Goal: Task Accomplishment & Management: Complete application form

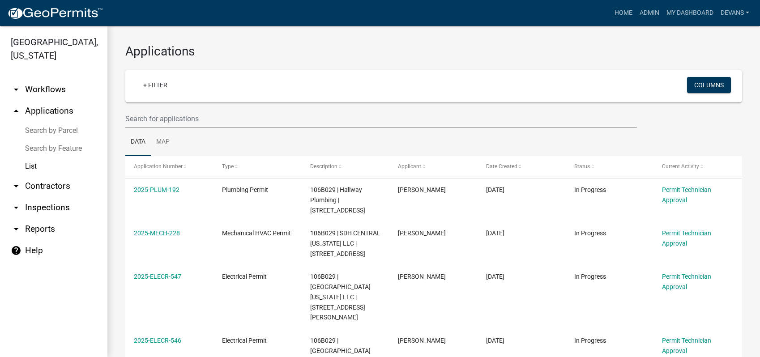
select select "1: 25"
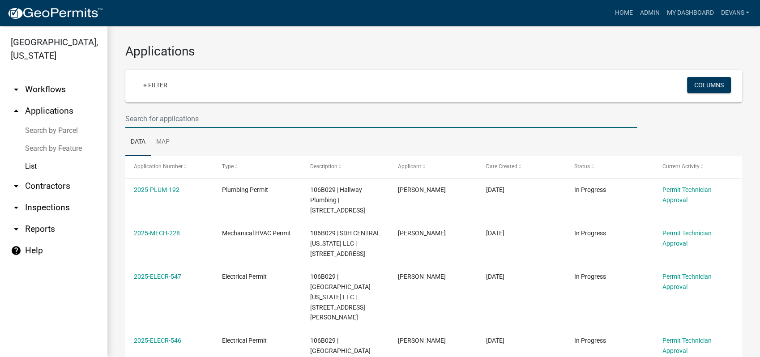
click at [179, 118] on input "text" at bounding box center [381, 119] width 512 height 18
click at [131, 123] on input "text" at bounding box center [381, 119] width 512 height 18
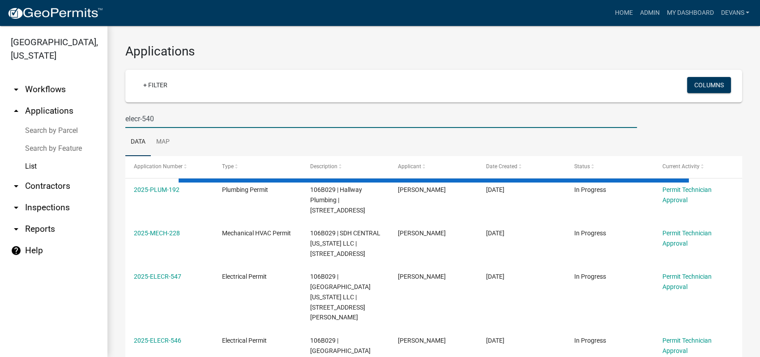
type input "elecr-540"
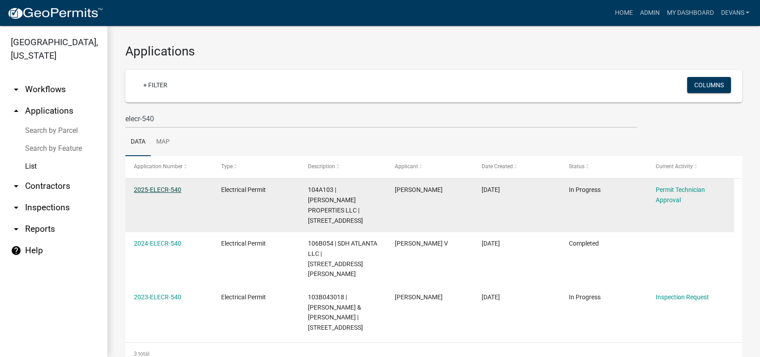
click at [150, 188] on link "2025-ELECR-540" at bounding box center [157, 189] width 47 height 7
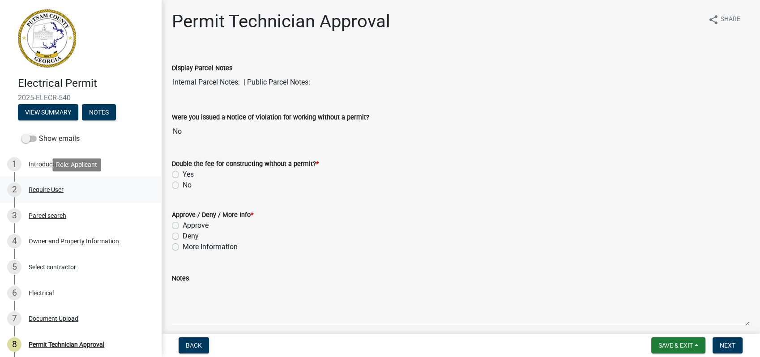
click at [47, 189] on div "Require User" at bounding box center [46, 190] width 35 height 6
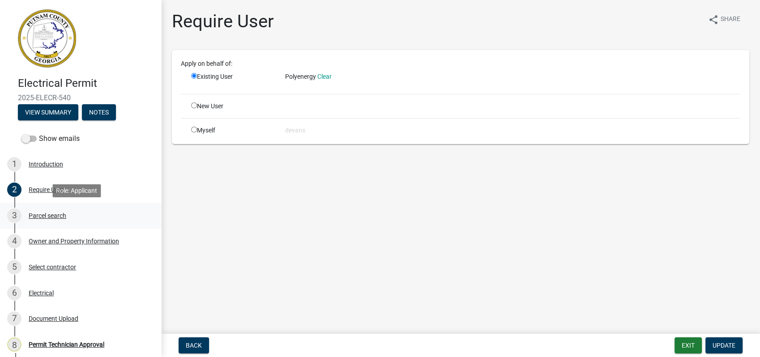
drag, startPoint x: 47, startPoint y: 189, endPoint x: 48, endPoint y: 218, distance: 28.7
click at [48, 218] on div "Parcel search" at bounding box center [48, 216] width 38 height 6
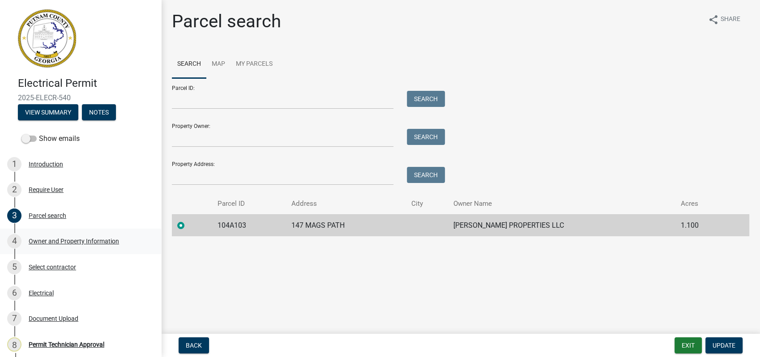
click at [79, 240] on div "Owner and Property Information" at bounding box center [74, 241] width 90 height 6
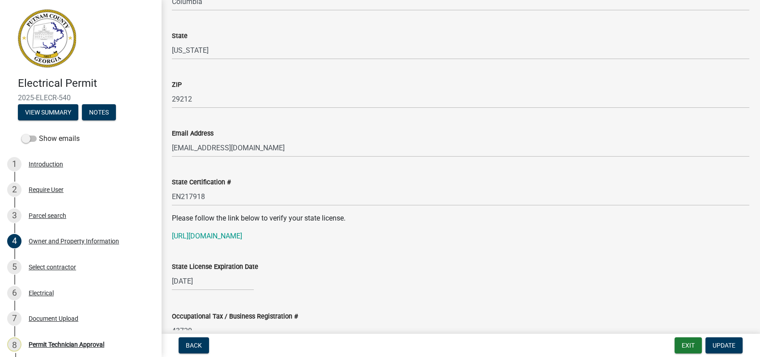
scroll to position [1045, 0]
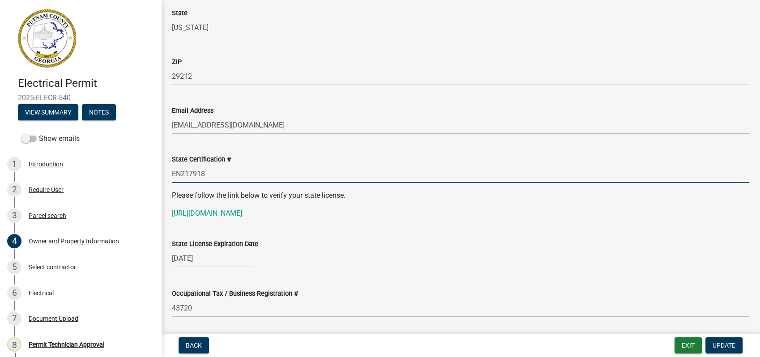
drag, startPoint x: 216, startPoint y: 178, endPoint x: 159, endPoint y: 175, distance: 57.4
click at [159, 175] on div "Electrical Permit 2025-ELECR-540 View Summary Notes Show emails 1 Introduction …" at bounding box center [380, 178] width 760 height 357
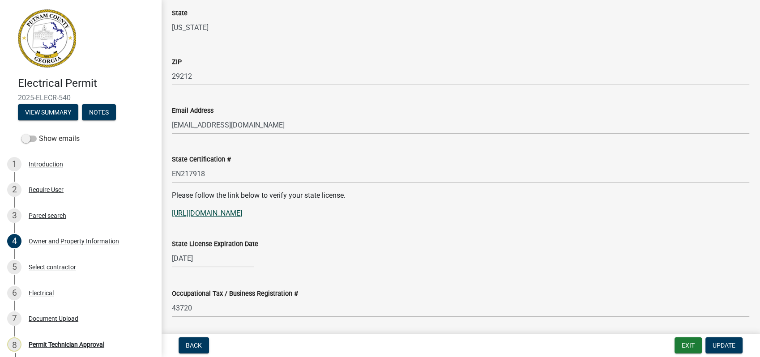
click at [242, 214] on link "[URL][DOMAIN_NAME]" at bounding box center [207, 213] width 70 height 9
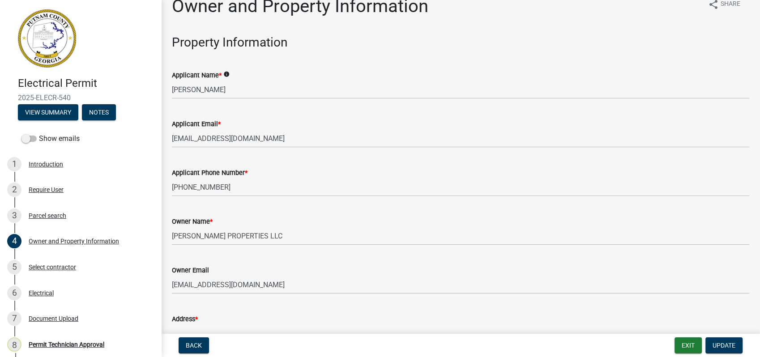
scroll to position [0, 0]
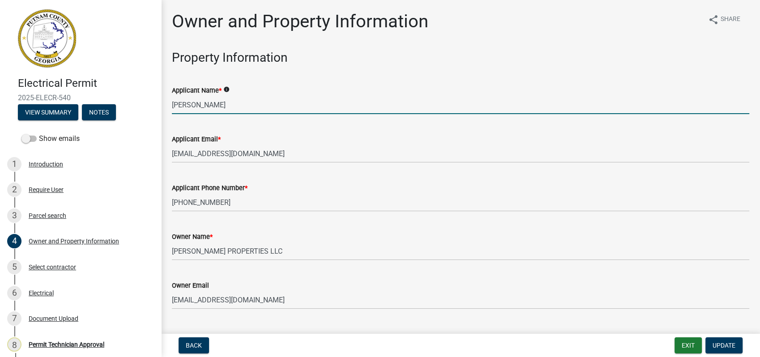
drag, startPoint x: 223, startPoint y: 104, endPoint x: 144, endPoint y: 100, distance: 78.9
click at [145, 100] on div "Electrical Permit 2025-ELECR-540 View Summary Notes Show emails 1 Introduction …" at bounding box center [380, 178] width 760 height 357
paste input "[PERSON_NAME]"
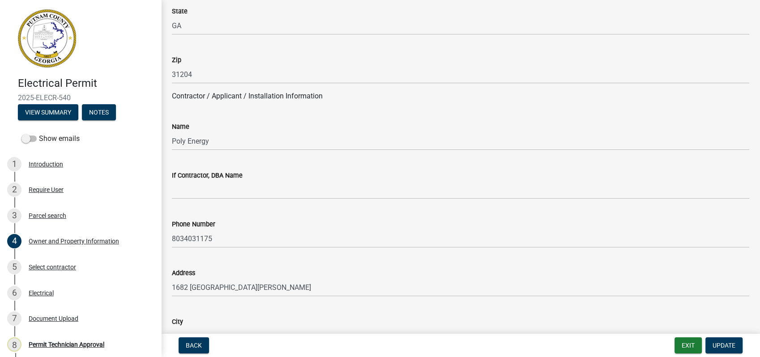
scroll to position [696, 0]
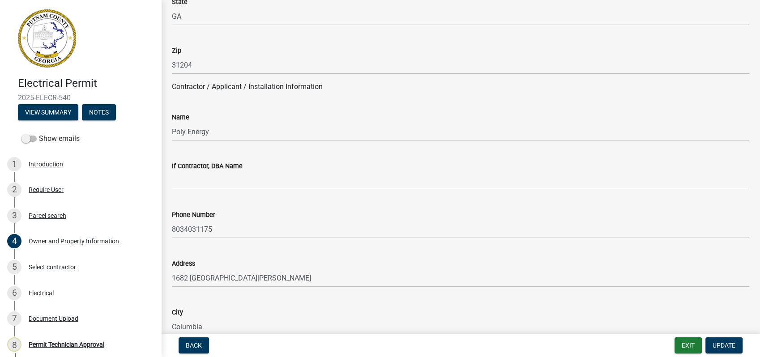
type input "[PERSON_NAME]"
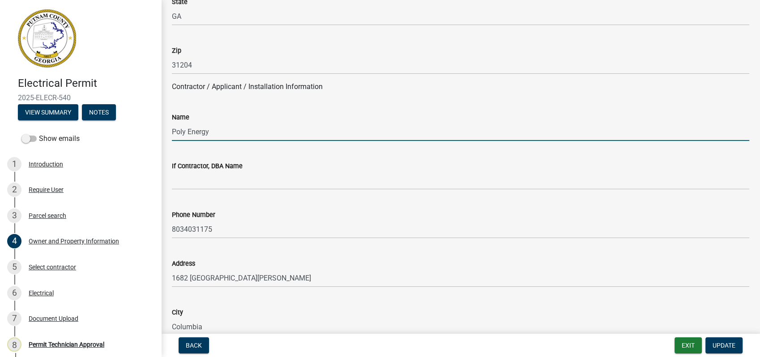
paste input "[PERSON_NAME]"
drag, startPoint x: 208, startPoint y: 133, endPoint x: 164, endPoint y: 130, distance: 44.0
click at [164, 130] on div "Owner and Property Information share Share Property Information Applicant Name …" at bounding box center [460, 267] width 599 height 1907
drag, startPoint x: 179, startPoint y: 131, endPoint x: 478, endPoint y: 82, distance: 303.4
click at [479, 82] on p "Contractor / Applicant / Installation Information" at bounding box center [461, 86] width 578 height 11
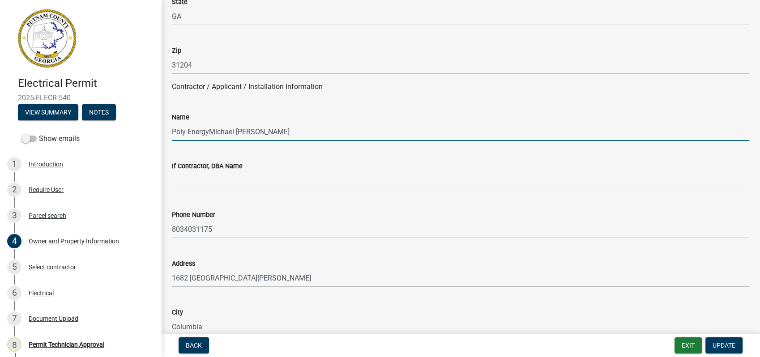
drag, startPoint x: 208, startPoint y: 133, endPoint x: 166, endPoint y: 133, distance: 42.5
click at [166, 133] on div "Name Poly EnergyMichael [PERSON_NAME]" at bounding box center [460, 120] width 591 height 42
type input "[PERSON_NAME]"
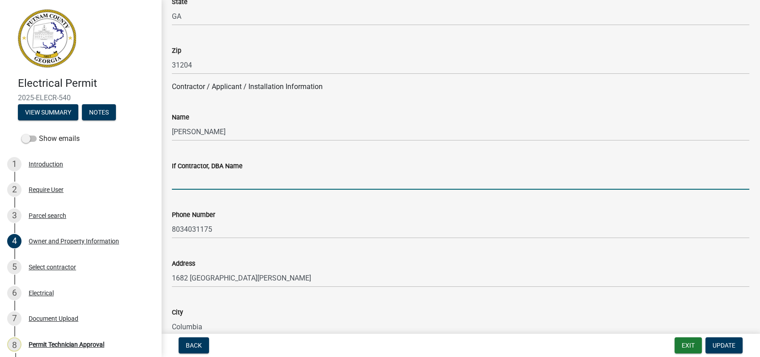
paste input "Poly Energy"
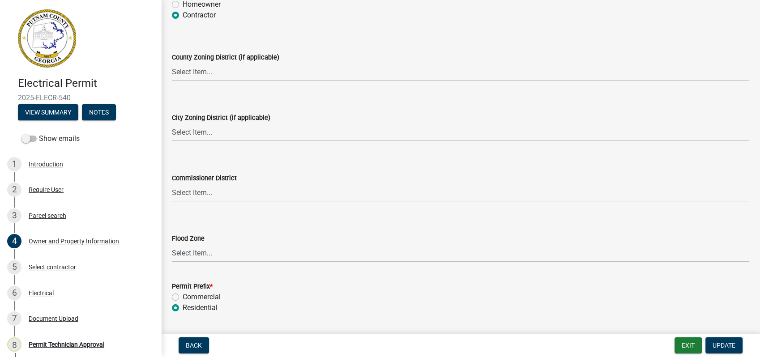
scroll to position [1592, 0]
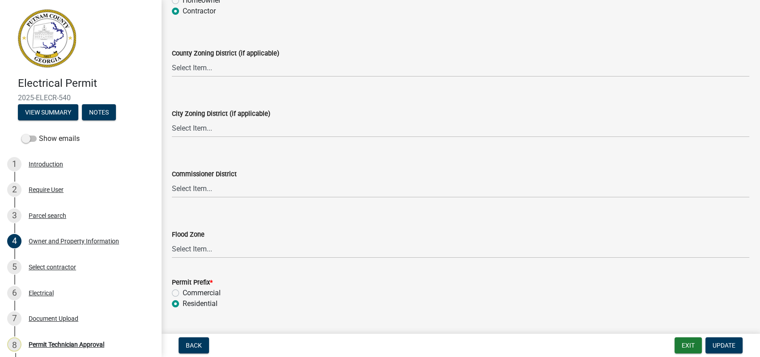
type input "Poly Energy"
click at [193, 64] on select "Select Item... AG-1 R-1R R-1 R-2 MHP RM-1 RM-3 C-1 C-2 I-M PUD N/A" at bounding box center [461, 68] width 578 height 18
click at [172, 59] on select "Select Item... AG-1 R-1R R-1 R-2 MHP RM-1 RM-3 C-1 C-2 I-M PUD N/A" at bounding box center [461, 68] width 578 height 18
select select "34fe85c2-5f76-4343-b6bb-8ca387e0bed7"
click at [201, 139] on wm-data-entity-input "City Zoning District (if applicable) Select Item... A-1 A-2 R-1 R-2 R-3 R-4 MHP…" at bounding box center [461, 115] width 578 height 60
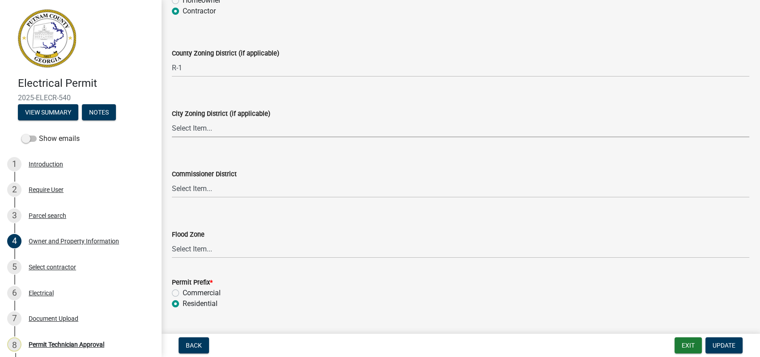
click at [201, 134] on select "Select Item... A-1 A-2 R-1 R-2 R-3 R-4 MHP C-1 C-2 I-1 I-2 DB FH H-P N/A" at bounding box center [461, 128] width 578 height 18
click at [172, 119] on select "Select Item... A-1 A-2 R-1 R-2 R-3 R-4 MHP C-1 C-2 I-1 I-2 DB FH H-P N/A" at bounding box center [461, 128] width 578 height 18
select select "83394b22-4a11-496c-8e5c-75ade2e72faf"
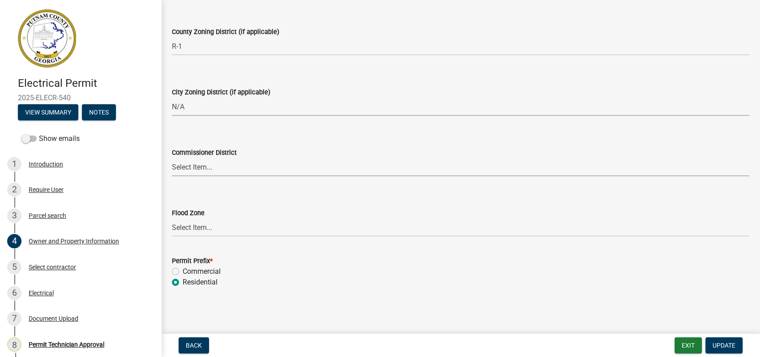
click at [194, 163] on select "Select Item... District 1 District 2 District 3 District 4" at bounding box center [461, 167] width 578 height 18
click at [172, 158] on select "Select Item... District 1 District 2 District 3 District 4" at bounding box center [461, 167] width 578 height 18
select select "469c5908-2854-42d5-89ed-bee7fc26529e"
click at [722, 344] on span "Update" at bounding box center [724, 345] width 23 height 7
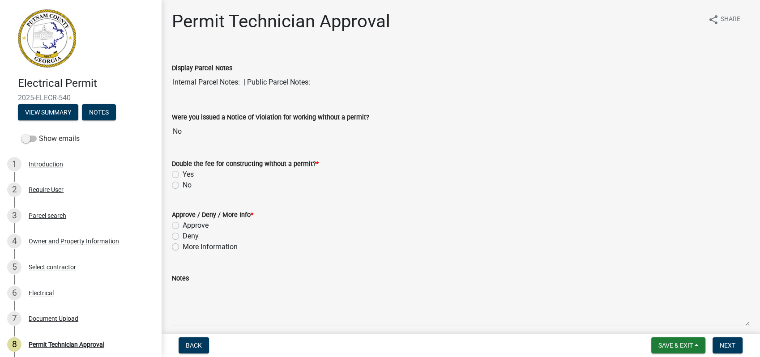
click at [183, 185] on label "No" at bounding box center [187, 185] width 9 height 11
click at [183, 185] on input "No" at bounding box center [186, 183] width 6 height 6
radio input "true"
click at [183, 226] on label "Approve" at bounding box center [196, 225] width 26 height 11
click at [183, 226] on input "Approve" at bounding box center [186, 223] width 6 height 6
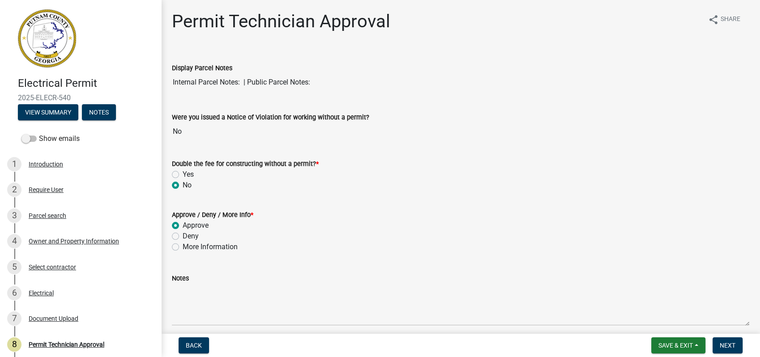
radio input "true"
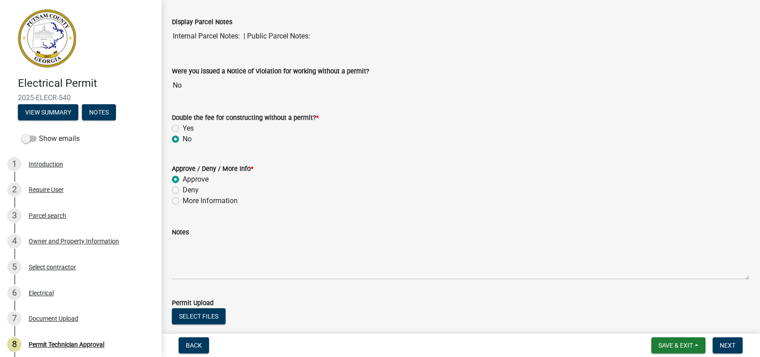
scroll to position [217, 0]
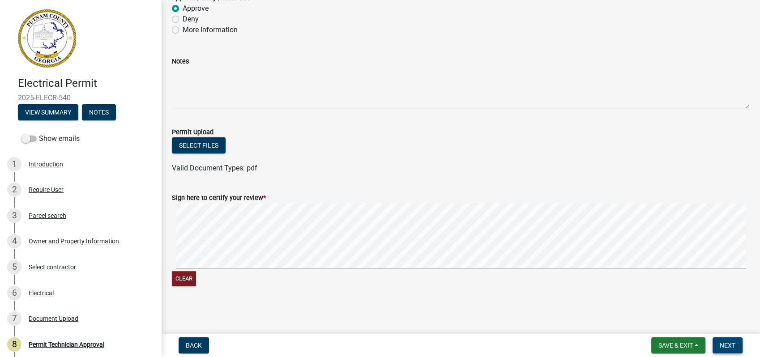
drag, startPoint x: 726, startPoint y: 347, endPoint x: 294, endPoint y: 324, distance: 432.7
click at [668, 357] on html "Internet Explorer does NOT work with GeoPermits. Get a new browser for more sec…" at bounding box center [380, 178] width 760 height 357
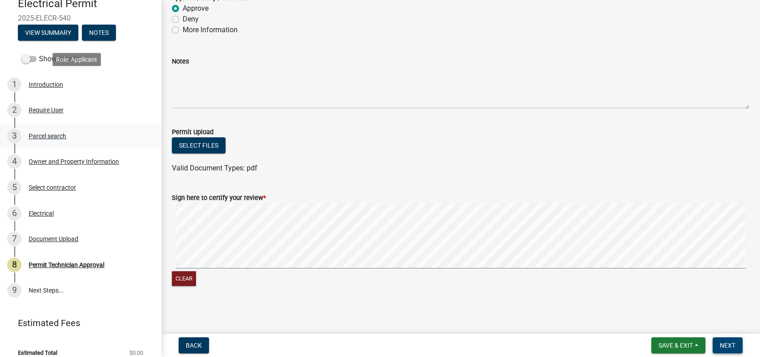
scroll to position [89, 0]
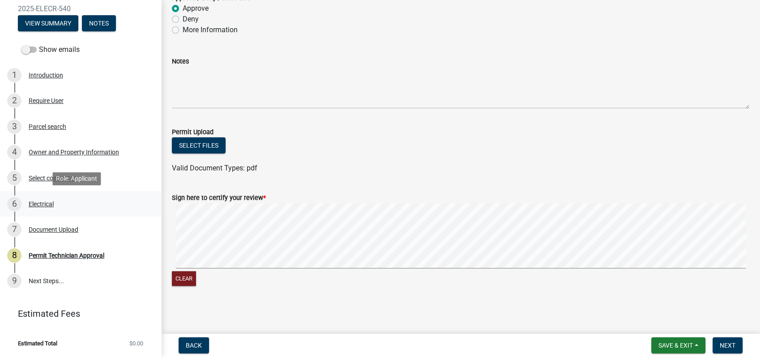
click at [42, 205] on div "Electrical" at bounding box center [41, 204] width 25 height 6
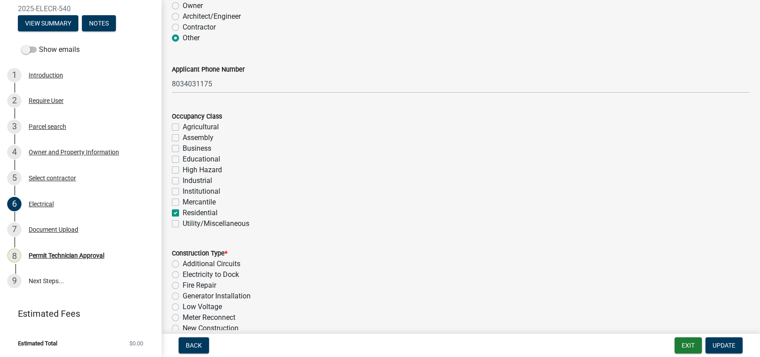
scroll to position [0, 0]
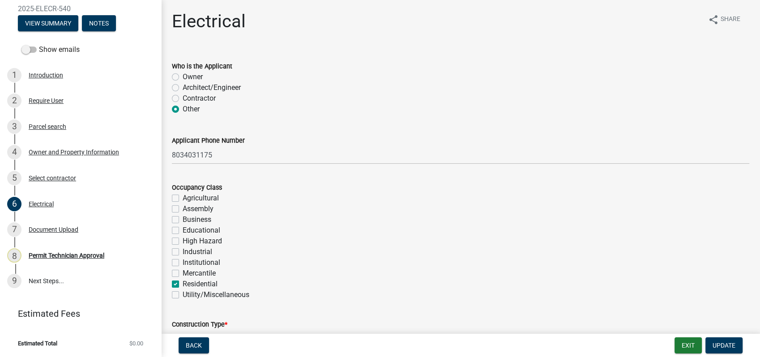
click at [183, 77] on label "Owner" at bounding box center [193, 77] width 20 height 11
click at [183, 77] on input "Owner" at bounding box center [186, 75] width 6 height 6
radio input "true"
click at [171, 94] on div "Who is the Applicant Owner Architect/Engineer Contractor Other" at bounding box center [460, 82] width 591 height 64
click at [183, 97] on label "Contractor" at bounding box center [199, 98] width 33 height 11
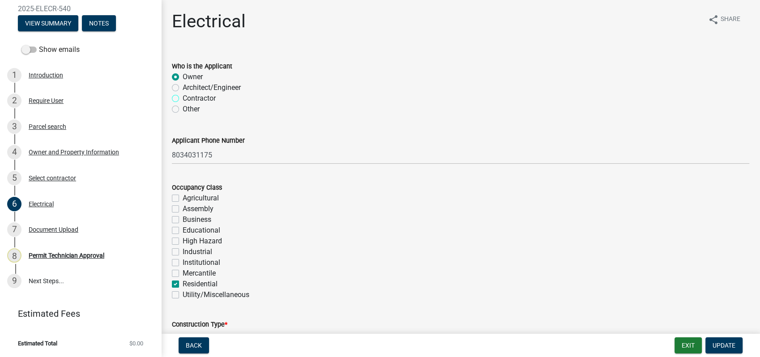
click at [183, 97] on input "Contractor" at bounding box center [186, 96] width 6 height 6
radio input "true"
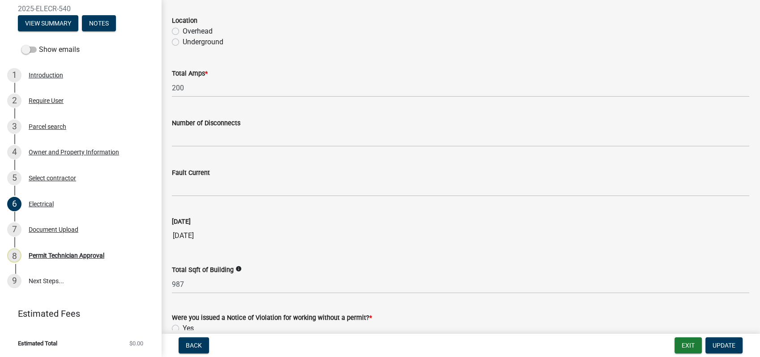
scroll to position [902, 0]
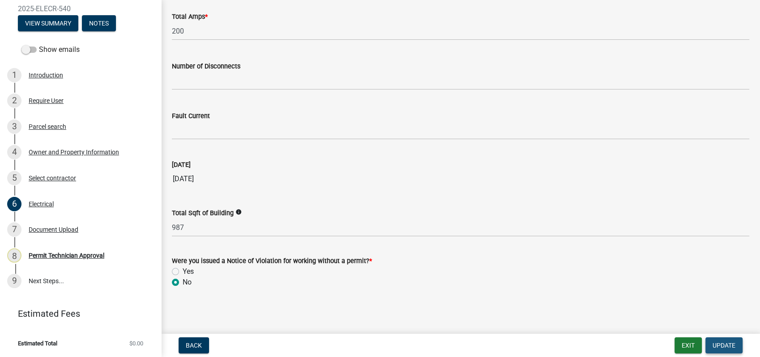
click at [721, 345] on span "Update" at bounding box center [724, 345] width 23 height 7
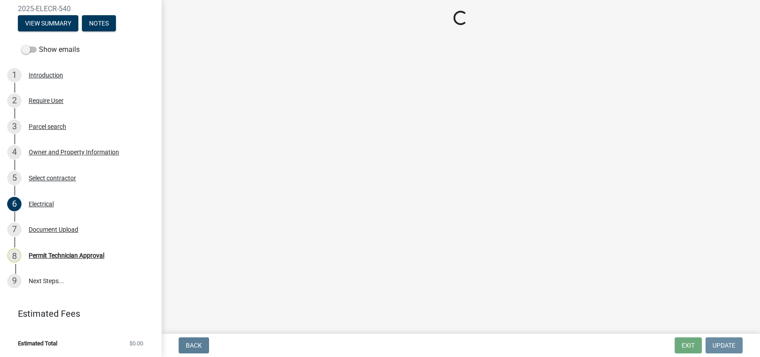
scroll to position [0, 0]
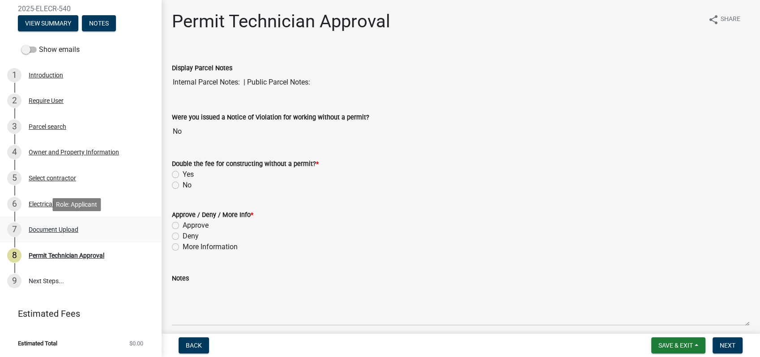
click at [73, 234] on div "7 Document Upload" at bounding box center [77, 230] width 140 height 14
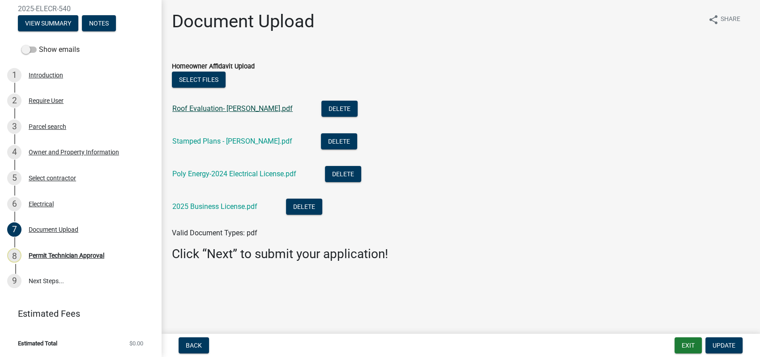
click at [218, 106] on link "Roof Evaluation- [PERSON_NAME].pdf" at bounding box center [232, 108] width 120 height 9
click at [292, 139] on link "Stamped Plans - [PERSON_NAME].pdf" at bounding box center [232, 141] width 120 height 9
click at [244, 180] on div "Poly Energy-2024 Electrical License.pdf" at bounding box center [241, 175] width 138 height 18
click at [238, 176] on link "Poly Energy-2024 Electrical License.pdf" at bounding box center [234, 174] width 124 height 9
click at [217, 212] on div "2025 Business License.pdf" at bounding box center [221, 208] width 99 height 18
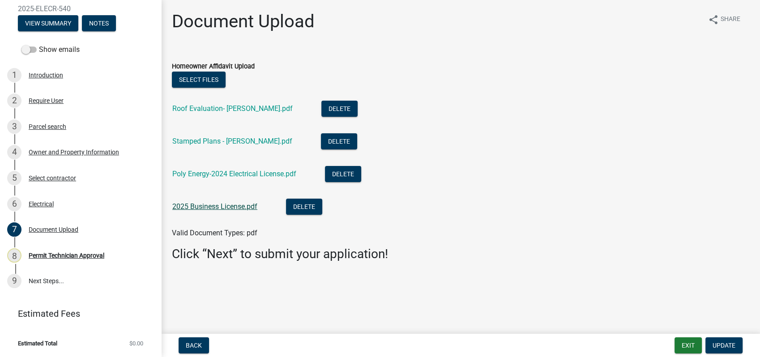
click at [217, 208] on link "2025 Business License.pdf" at bounding box center [214, 206] width 85 height 9
click at [90, 154] on div "Owner and Property Information" at bounding box center [74, 152] width 90 height 6
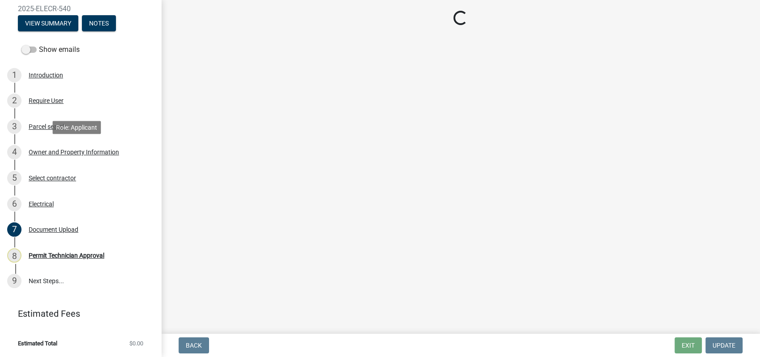
select select "34fe85c2-5f76-4343-b6bb-8ca387e0bed7"
select select "83394b22-4a11-496c-8e5c-75ade2e72faf"
select select "469c5908-2854-42d5-89ed-bee7fc26529e"
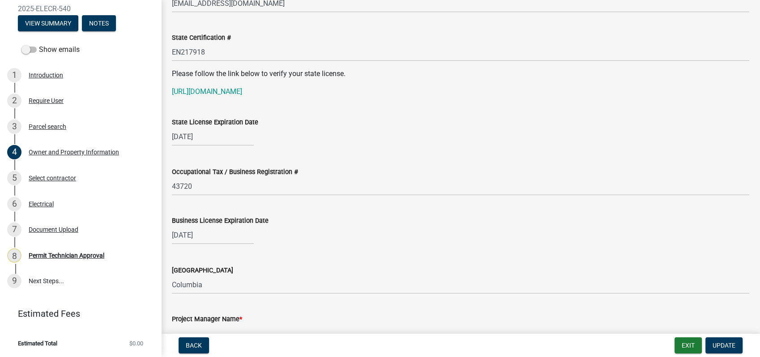
scroll to position [1194, 0]
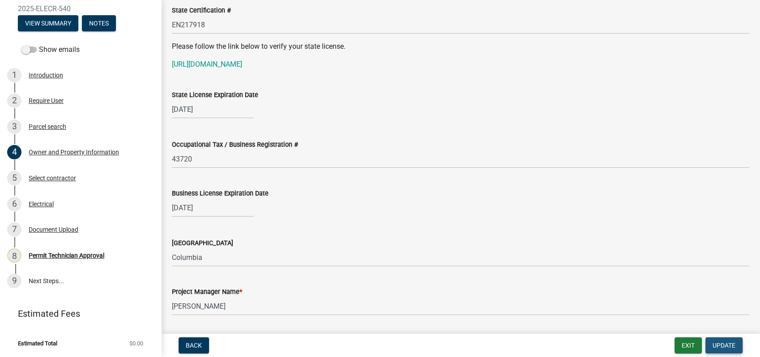
click at [722, 346] on span "Update" at bounding box center [724, 345] width 23 height 7
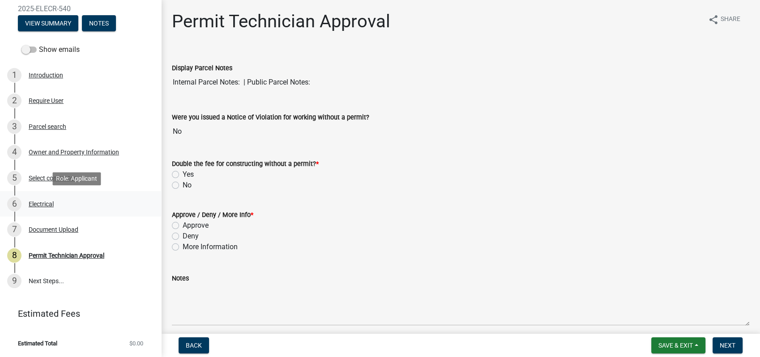
click at [45, 201] on div "Electrical" at bounding box center [41, 204] width 25 height 6
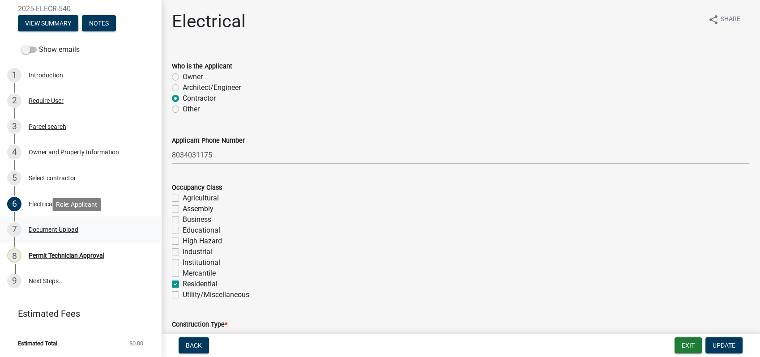
click at [45, 229] on div "Document Upload" at bounding box center [54, 230] width 50 height 6
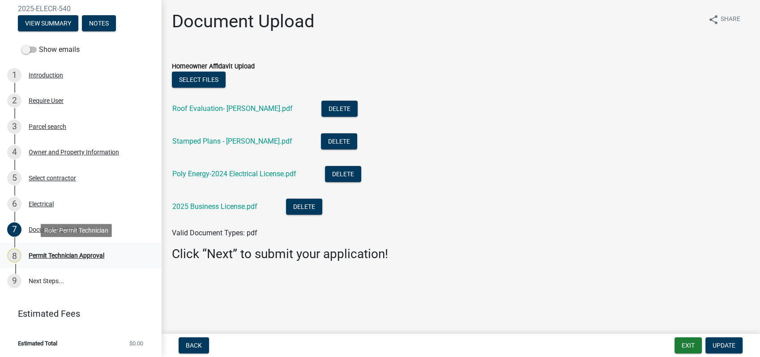
click at [45, 251] on div "8 Permit Technician Approval" at bounding box center [77, 256] width 140 height 14
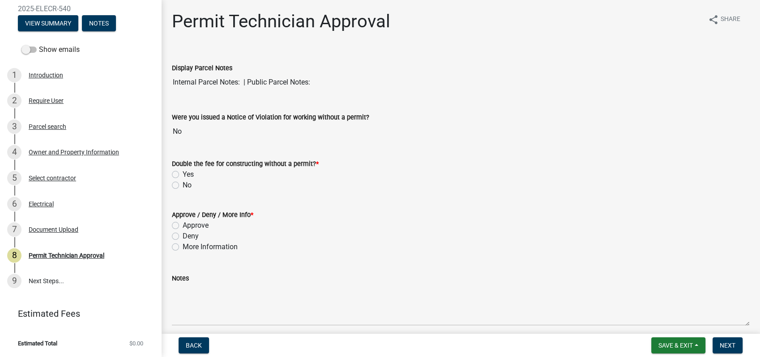
click at [183, 185] on label "No" at bounding box center [187, 185] width 9 height 11
click at [183, 185] on input "No" at bounding box center [186, 183] width 6 height 6
radio input "true"
click at [183, 225] on label "Approve" at bounding box center [196, 225] width 26 height 11
click at [183, 225] on input "Approve" at bounding box center [186, 223] width 6 height 6
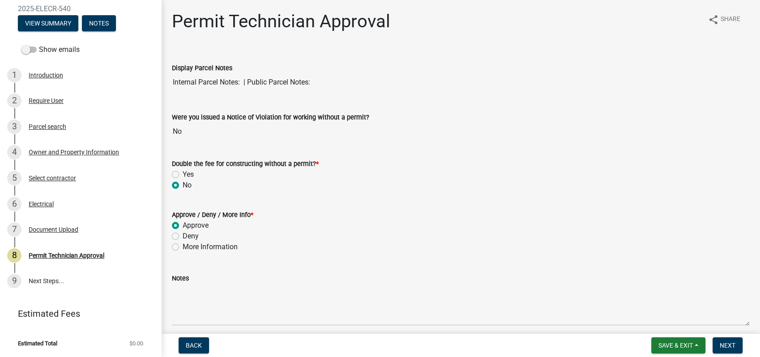
radio input "true"
click at [728, 342] on span "Next" at bounding box center [728, 345] width 16 height 7
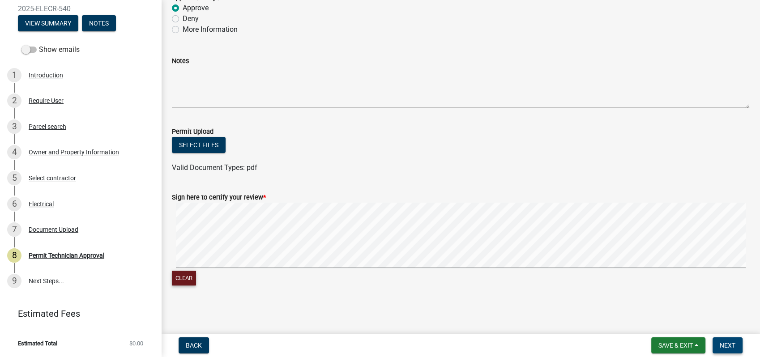
scroll to position [217, 0]
click at [722, 343] on span "Next" at bounding box center [728, 345] width 16 height 7
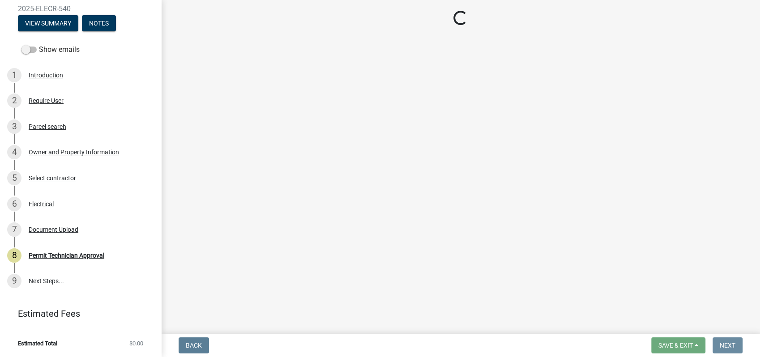
scroll to position [0, 0]
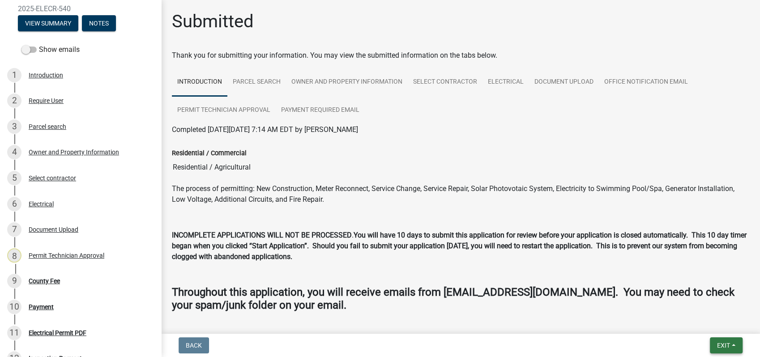
click at [722, 346] on span "Exit" at bounding box center [723, 345] width 13 height 7
click at [696, 323] on button "Save & Exit" at bounding box center [707, 322] width 72 height 21
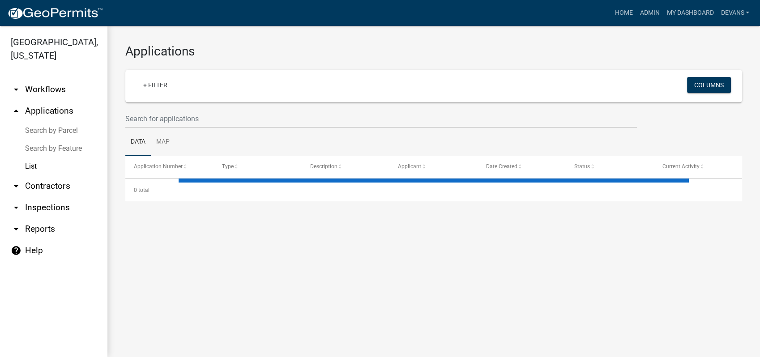
select select "1: 25"
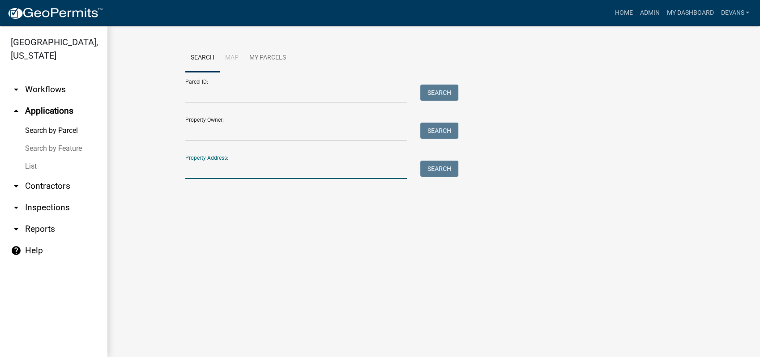
click at [189, 172] on input "Property Address:" at bounding box center [296, 170] width 222 height 18
click at [599, 251] on main "Search Map My Parcels Parcel ID: Search Property Owner: Search Property Address…" at bounding box center [433, 191] width 653 height 331
click at [211, 171] on input "Property Address:" at bounding box center [296, 170] width 222 height 18
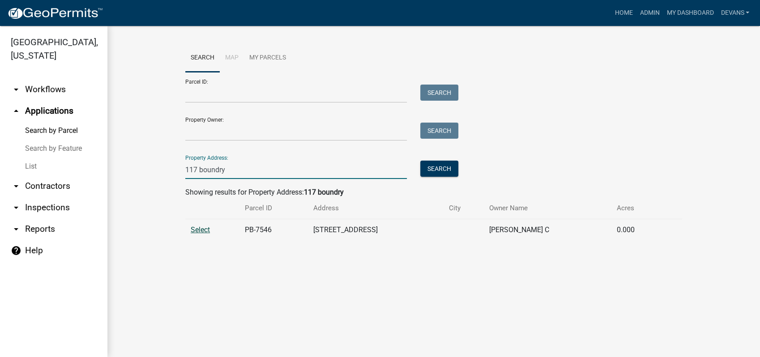
type input "117 boundry"
click at [201, 232] on span "Select" at bounding box center [200, 230] width 19 height 9
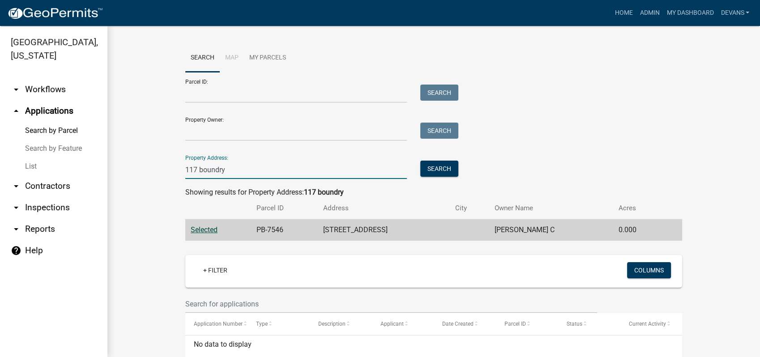
click at [203, 172] on input "117 boundry" at bounding box center [296, 170] width 222 height 18
drag, startPoint x: 207, startPoint y: 171, endPoint x: 137, endPoint y: 168, distance: 69.5
click at [146, 168] on wm-workflow-application-search-view "Search Map My Parcels Parcel ID: Search Property Owner: Search Property Address…" at bounding box center [433, 212] width 617 height 337
click at [587, 148] on div "Parcel ID: Search Property Owner: Search Property Address: Search" at bounding box center [433, 125] width 497 height 107
click at [37, 166] on link "List" at bounding box center [53, 167] width 107 height 18
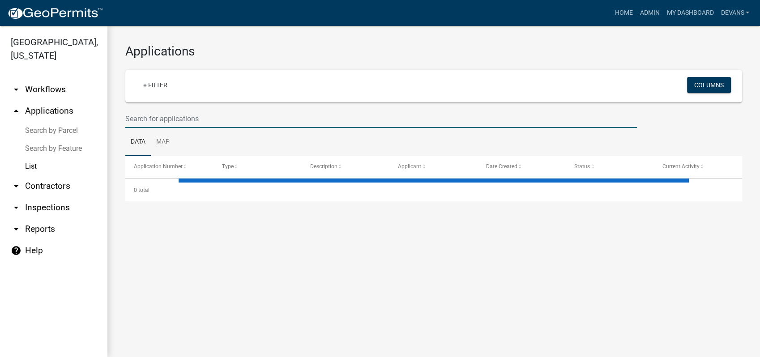
click at [156, 123] on input "text" at bounding box center [381, 119] width 512 height 18
select select "1: 25"
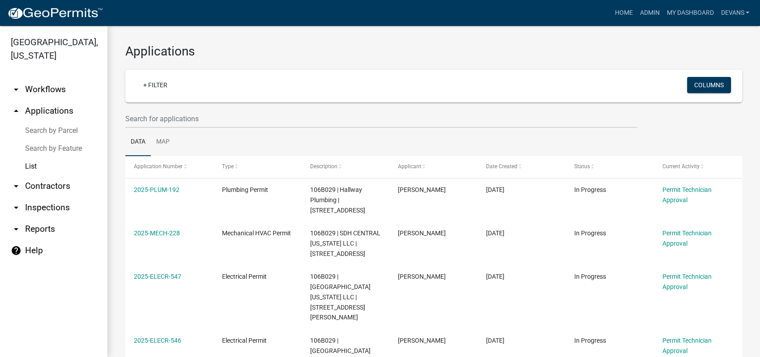
click at [36, 109] on link "arrow_drop_up Applications" at bounding box center [53, 110] width 107 height 21
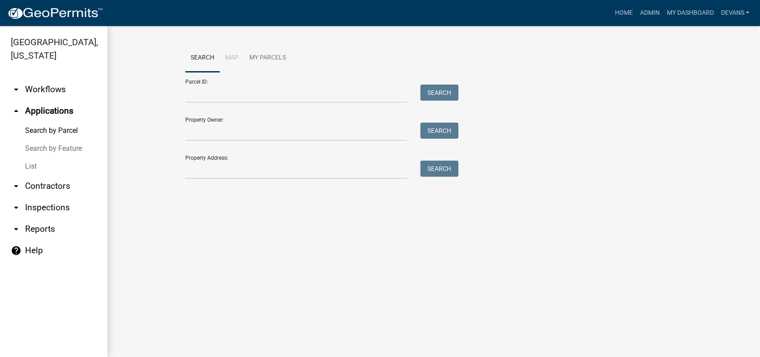
click at [47, 86] on link "arrow_drop_down Workflows" at bounding box center [53, 89] width 107 height 21
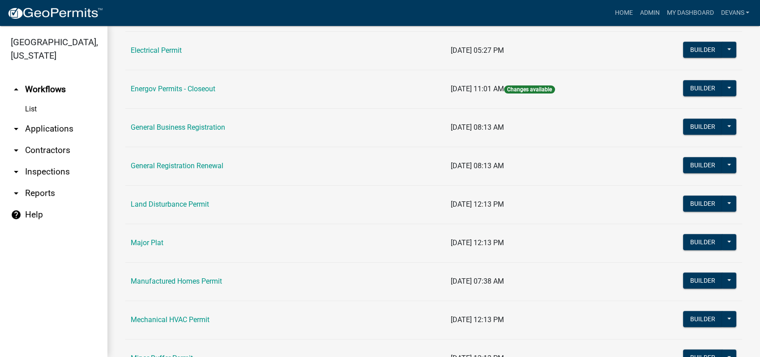
scroll to position [497, 0]
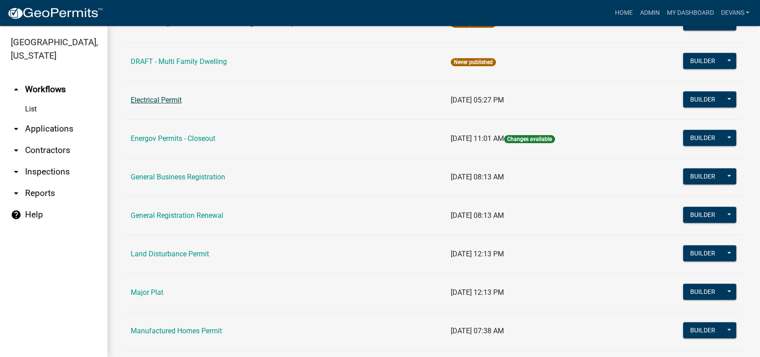
click at [136, 99] on link "Electrical Permit" at bounding box center [156, 100] width 51 height 9
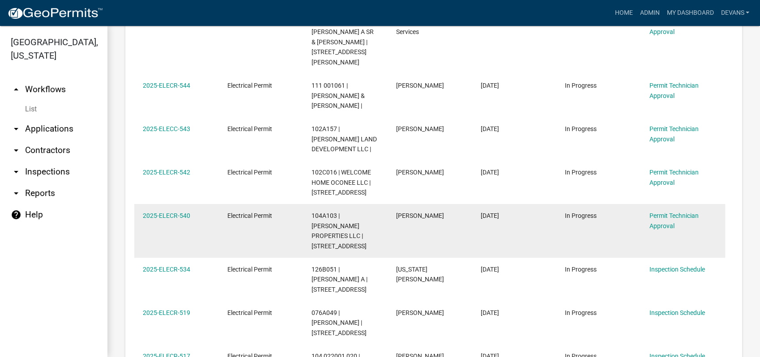
scroll to position [398, 0]
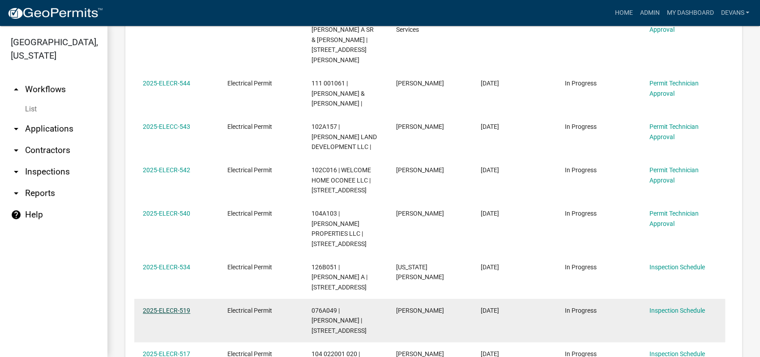
click at [163, 307] on link "2025-ELECR-519" at bounding box center [166, 310] width 47 height 7
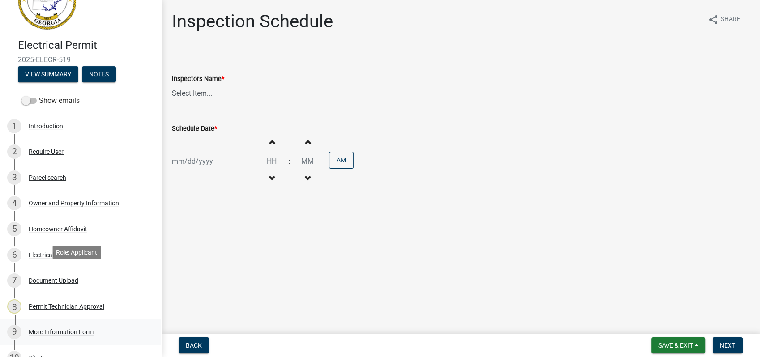
scroll to position [99, 0]
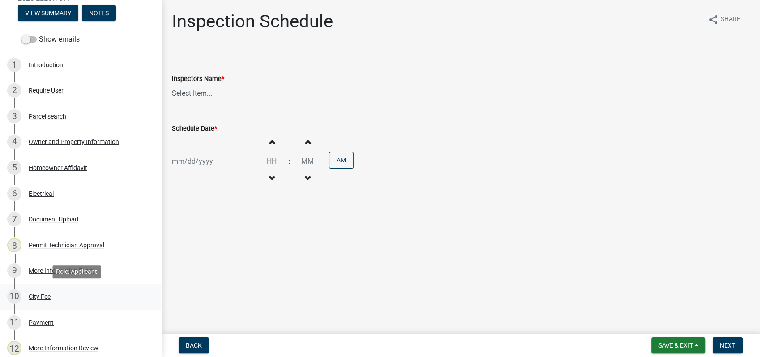
click at [36, 299] on div "City Fee" at bounding box center [40, 297] width 22 height 6
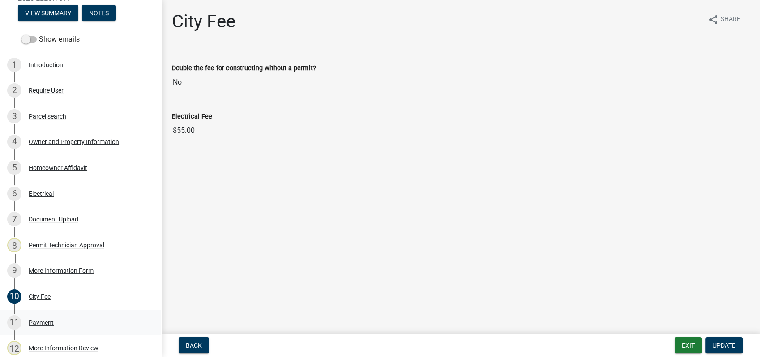
click at [48, 320] on div "Payment" at bounding box center [41, 323] width 25 height 6
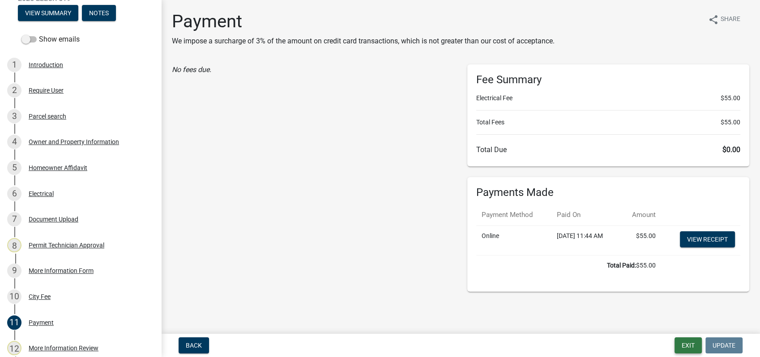
click at [689, 342] on button "Exit" at bounding box center [688, 346] width 27 height 16
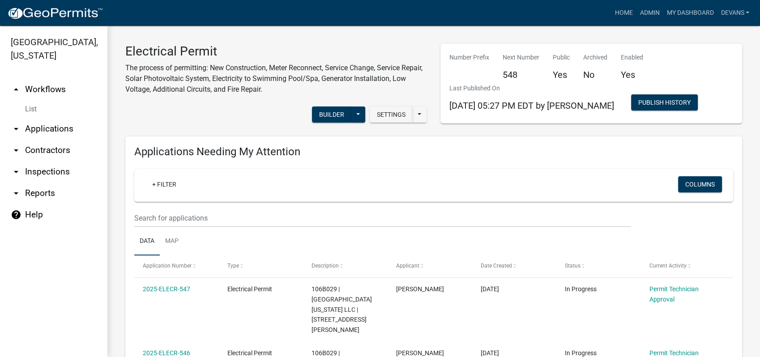
click at [28, 129] on link "arrow_drop_down Applications" at bounding box center [53, 128] width 107 height 21
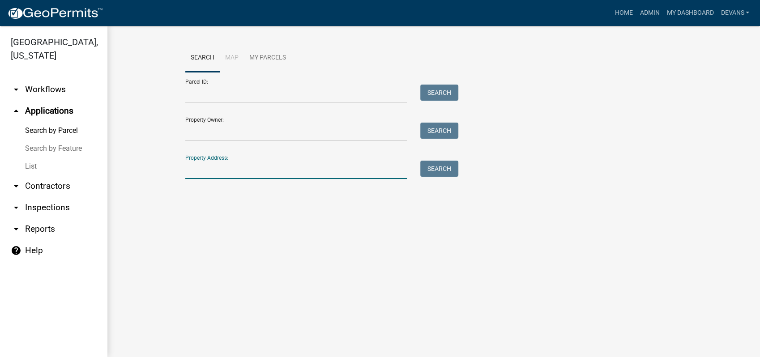
click at [206, 174] on input "Property Address:" at bounding box center [296, 170] width 222 height 18
type input "331 east river bend"
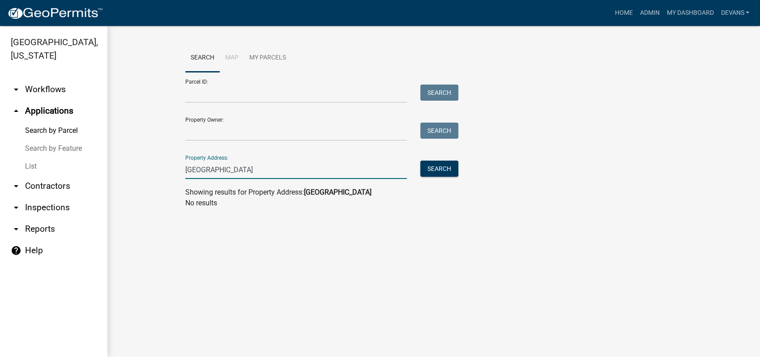
drag, startPoint x: 274, startPoint y: 172, endPoint x: 13, endPoint y: 176, distance: 261.1
click at [130, 179] on wm-workflow-application-search-view "Search Map My Parcels Parcel ID: Search Property Owner: Search Property Address…" at bounding box center [433, 130] width 617 height 172
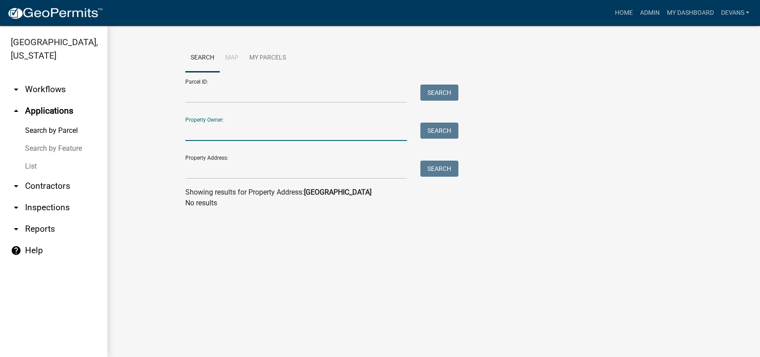
click at [192, 140] on input "Property Owner:" at bounding box center [296, 132] width 222 height 18
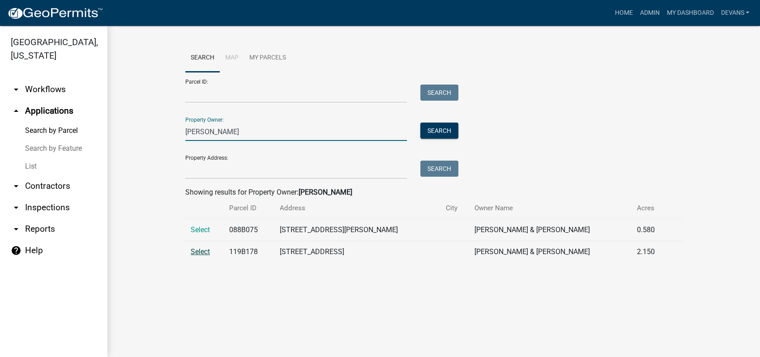
type input "john thompson"
click at [192, 253] on span "Select" at bounding box center [200, 252] width 19 height 9
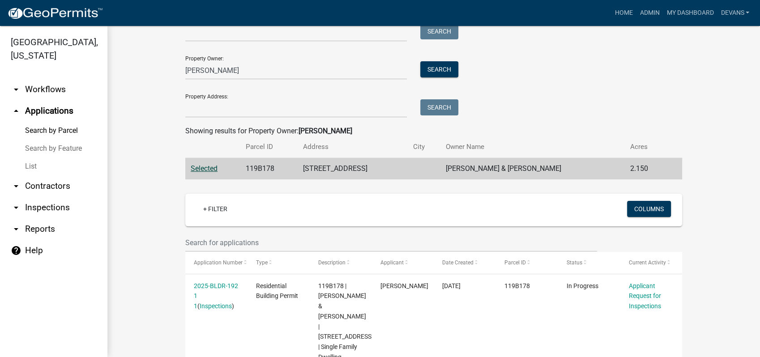
scroll to position [116, 0]
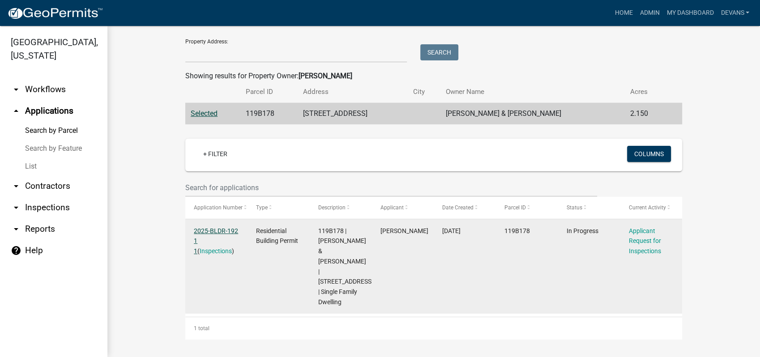
click at [206, 230] on link "2025-BLDR-192 1 1" at bounding box center [216, 241] width 44 height 28
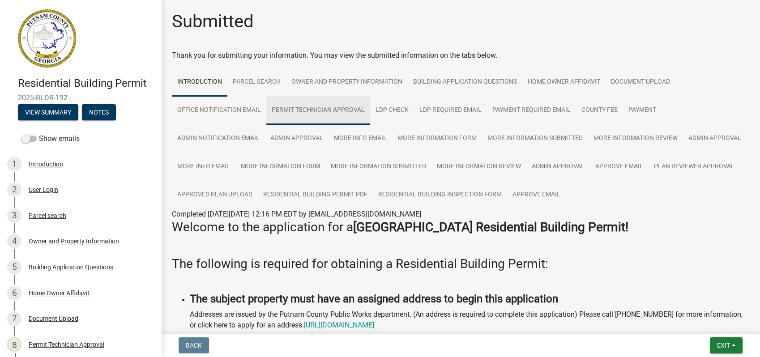
click at [311, 109] on link "Permit Technician Approval" at bounding box center [318, 110] width 104 height 29
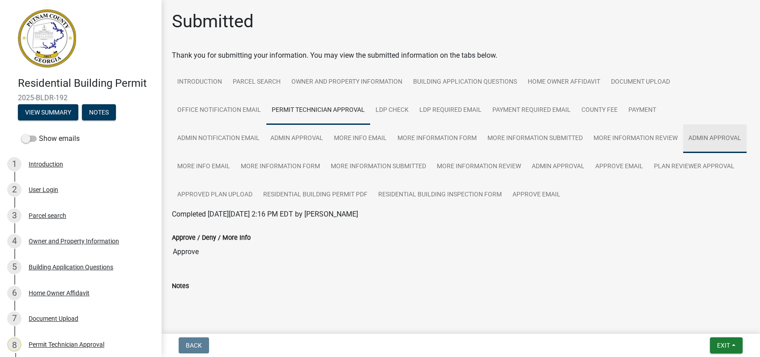
click at [683, 153] on link "Admin Approval" at bounding box center [715, 138] width 64 height 29
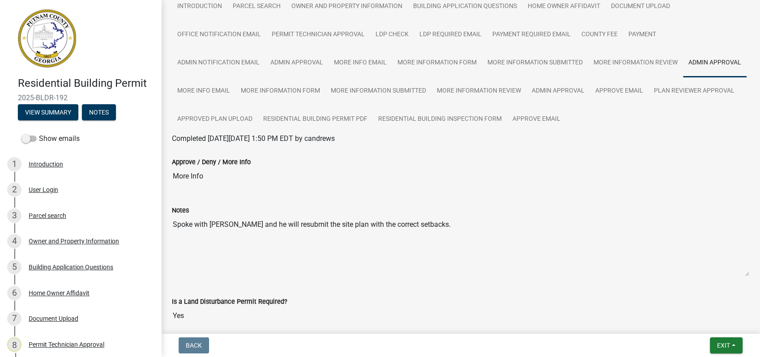
scroll to position [50, 0]
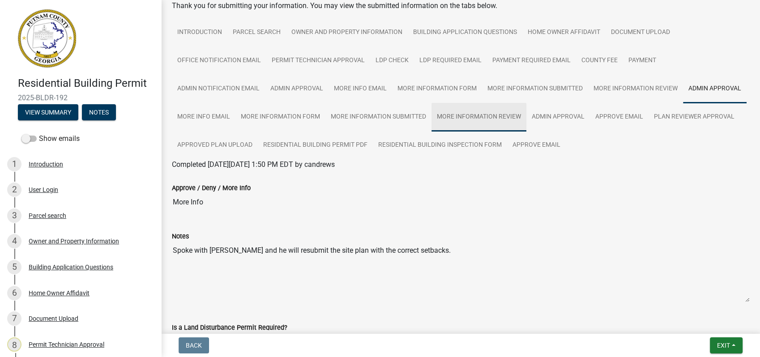
click at [527, 117] on link "More Information Review" at bounding box center [479, 117] width 95 height 29
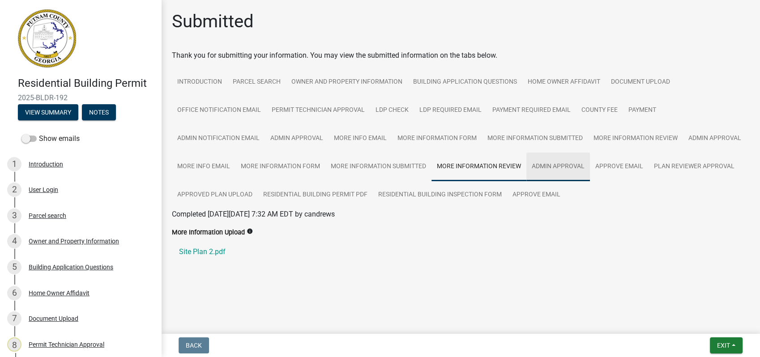
click at [548, 173] on link "Admin Approval" at bounding box center [559, 167] width 64 height 29
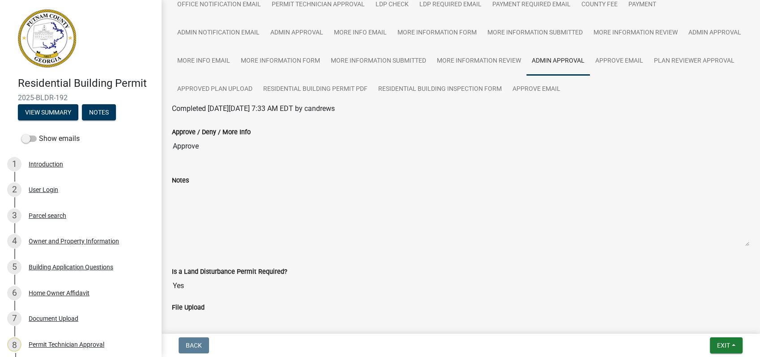
scroll to position [56, 0]
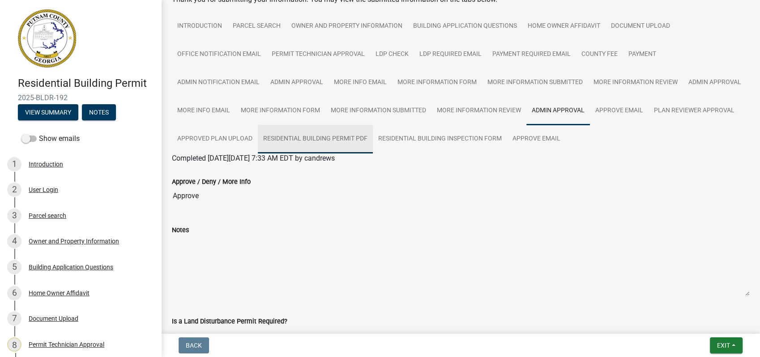
click at [373, 136] on link "Residential Building Permit PDF" at bounding box center [315, 139] width 115 height 29
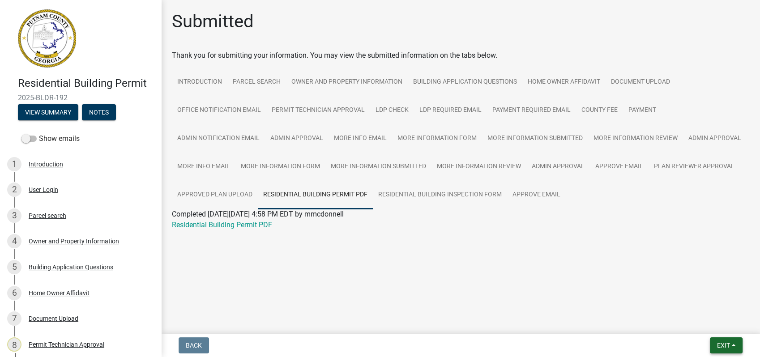
click at [720, 347] on span "Exit" at bounding box center [723, 345] width 13 height 7
click at [690, 322] on button "Save & Exit" at bounding box center [707, 322] width 72 height 21
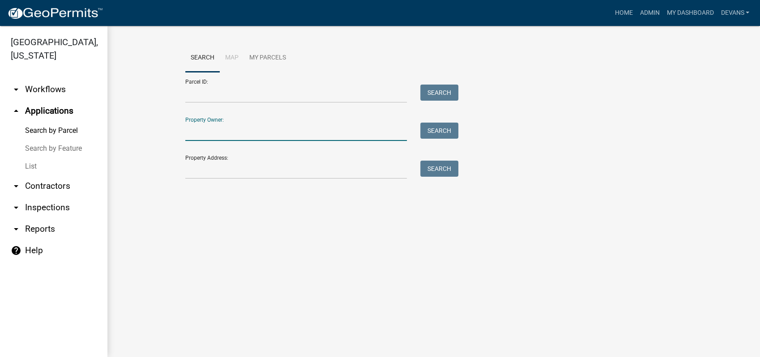
click at [210, 127] on input "Property Owner:" at bounding box center [296, 132] width 222 height 18
click at [208, 88] on input "Parcel ID:" at bounding box center [296, 94] width 222 height 18
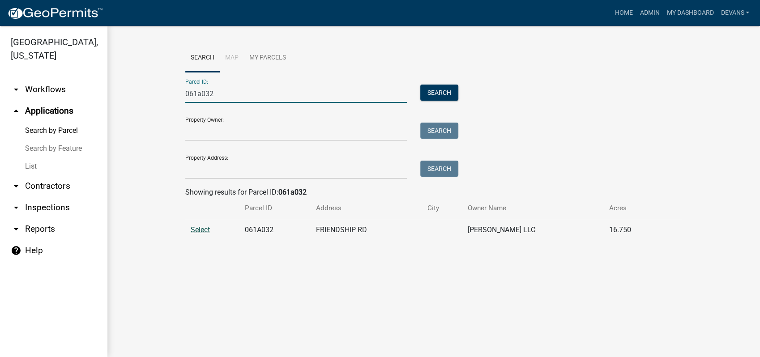
type input "061a032"
click at [196, 227] on span "Select" at bounding box center [200, 230] width 19 height 9
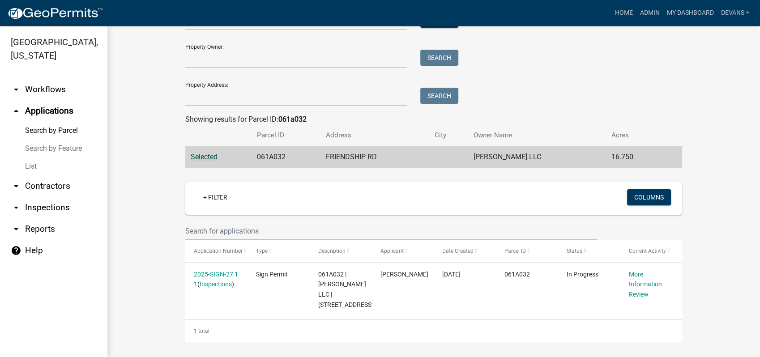
scroll to position [75, 0]
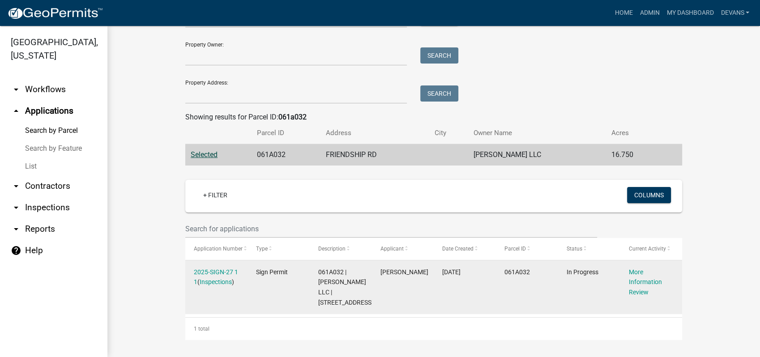
click at [204, 277] on div "2025-SIGN-27 1 1 ( Inspections )" at bounding box center [216, 277] width 45 height 21
click at [209, 270] on link "2025-SIGN-27 1 1" at bounding box center [216, 277] width 44 height 17
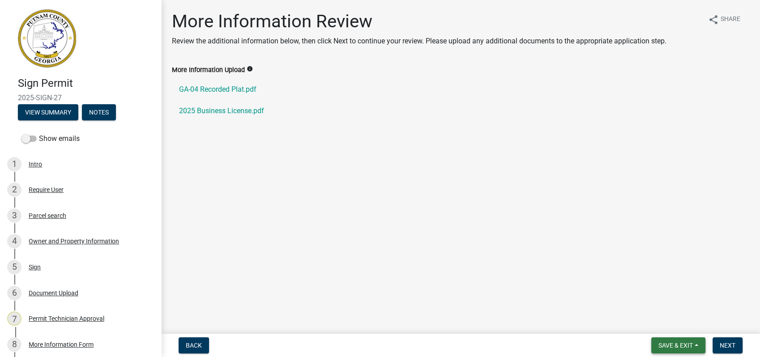
click at [681, 349] on span "Save & Exit" at bounding box center [676, 345] width 34 height 7
click at [647, 326] on button "Save & Exit" at bounding box center [670, 322] width 72 height 21
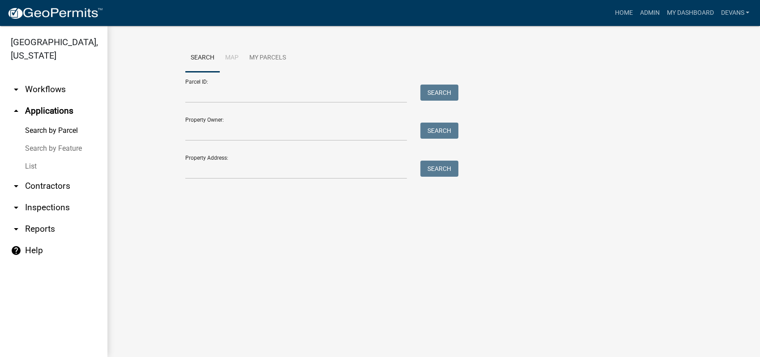
click at [197, 185] on div "Search Map My Parcels Parcel ID: Search Property Owner: Search Property Address…" at bounding box center [434, 115] width 510 height 143
click at [29, 161] on link "List" at bounding box center [53, 167] width 107 height 18
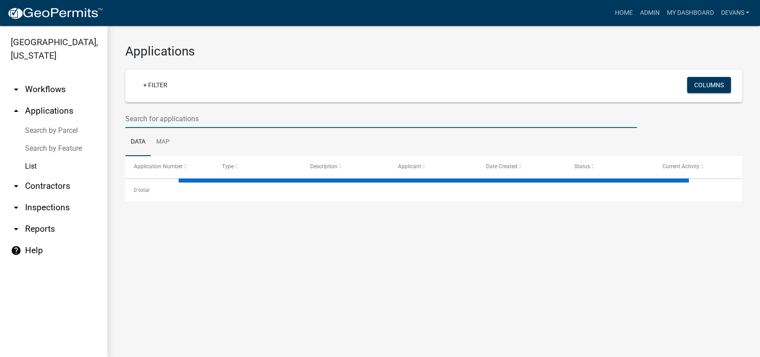
click at [151, 119] on input "text" at bounding box center [381, 119] width 512 height 18
select select "1: 25"
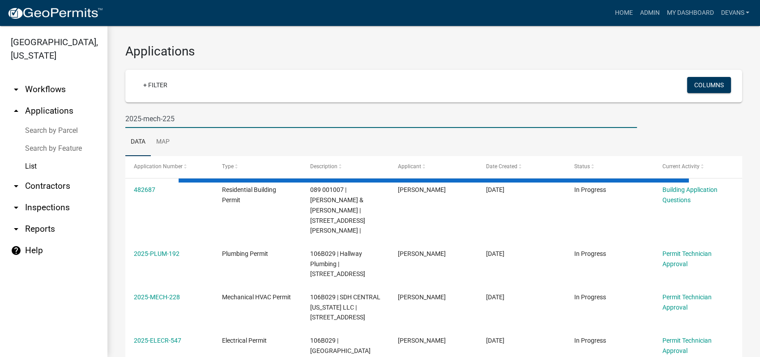
type input "2025-mech-225"
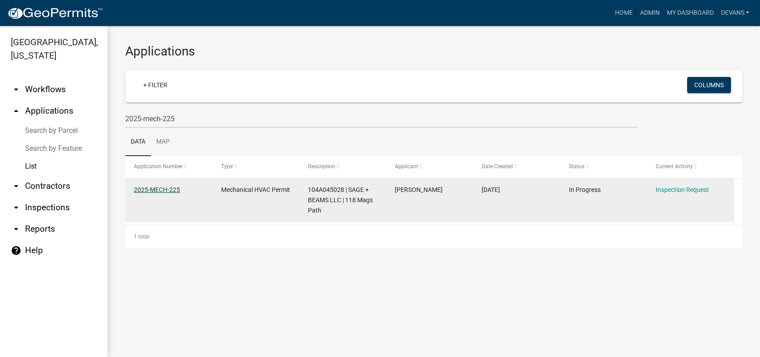
click at [150, 189] on link "2025-MECH-225" at bounding box center [157, 189] width 46 height 7
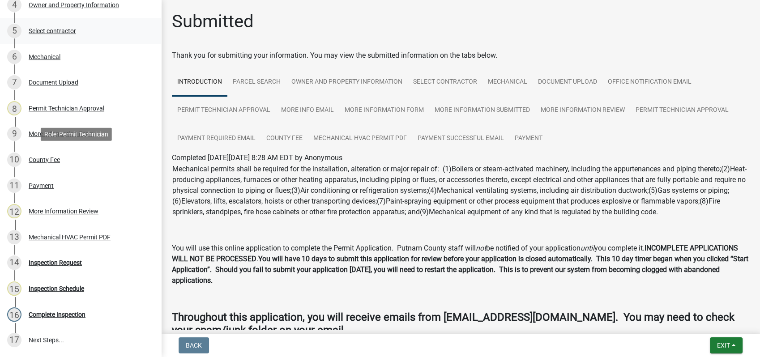
scroll to position [249, 0]
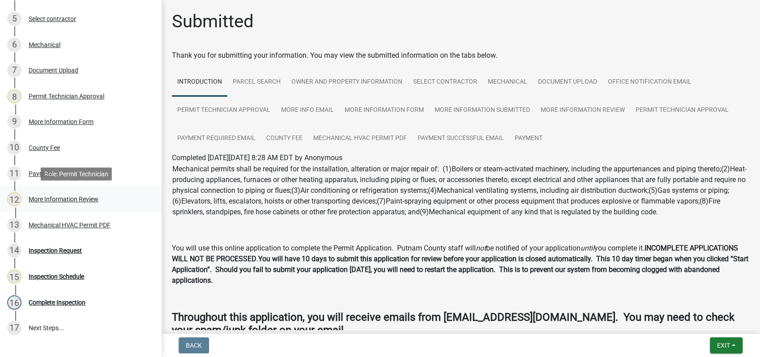
click at [72, 197] on div "More Information Review" at bounding box center [64, 199] width 70 height 6
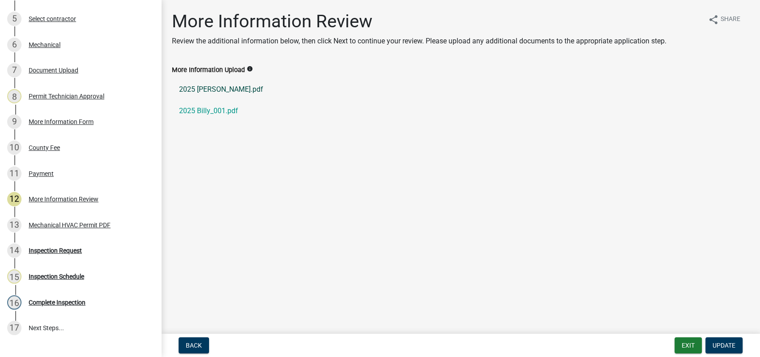
click at [199, 90] on link "2025 Billy.pdf" at bounding box center [461, 89] width 578 height 21
click at [197, 111] on link "2025 Billy_001.pdf" at bounding box center [461, 110] width 578 height 21
click at [190, 91] on link "2025 Billy.pdf" at bounding box center [461, 89] width 578 height 21
click at [84, 201] on div "More Information Review" at bounding box center [64, 199] width 70 height 6
click at [65, 122] on div "More Information Form" at bounding box center [61, 122] width 65 height 6
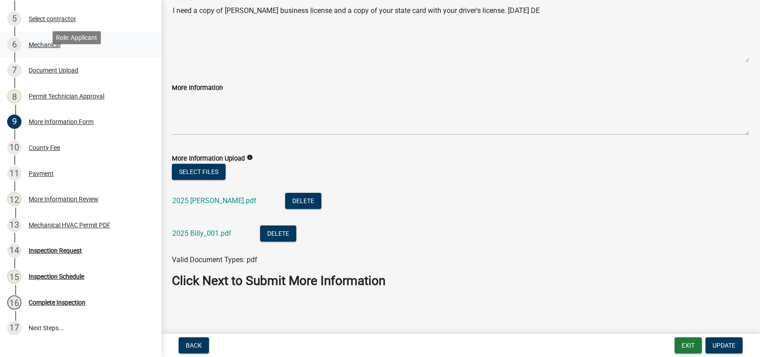
scroll to position [199, 0]
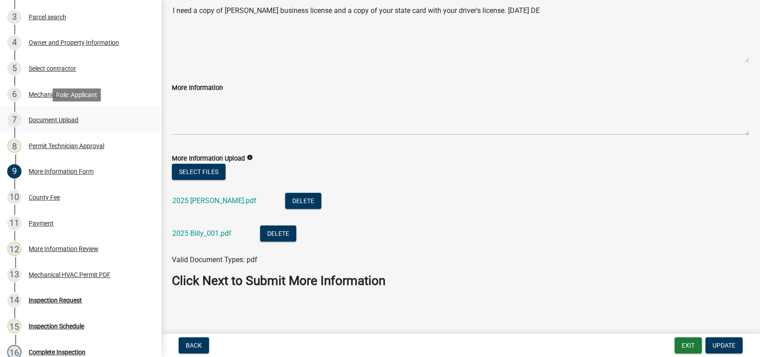
click at [68, 117] on div "Document Upload" at bounding box center [54, 120] width 50 height 6
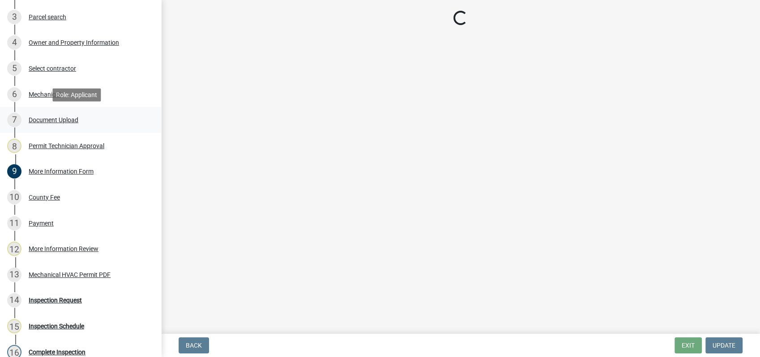
scroll to position [0, 0]
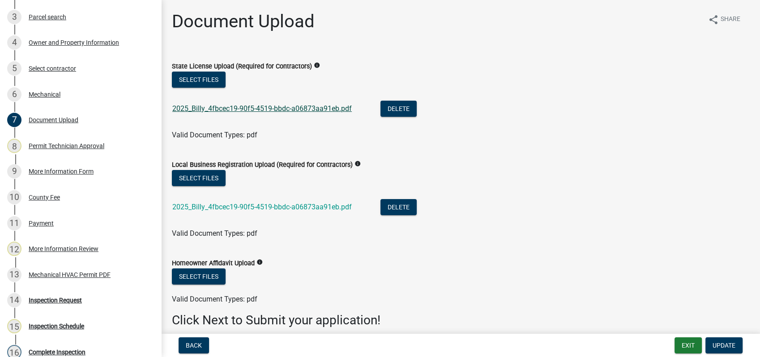
click at [220, 107] on link "2025_Billy_4fbcec19-90f5-4519-bbdc-a06873aa91eb.pdf" at bounding box center [262, 108] width 180 height 9
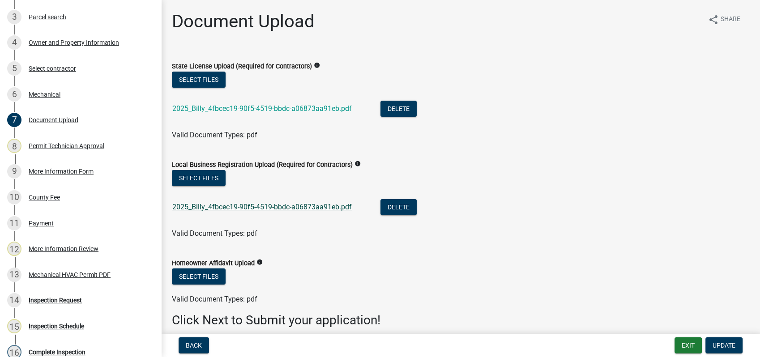
click at [230, 208] on link "2025_Billy_4fbcec19-90f5-4519-bbdc-a06873aa91eb.pdf" at bounding box center [262, 207] width 180 height 9
click at [722, 343] on span "Update" at bounding box center [724, 345] width 23 height 7
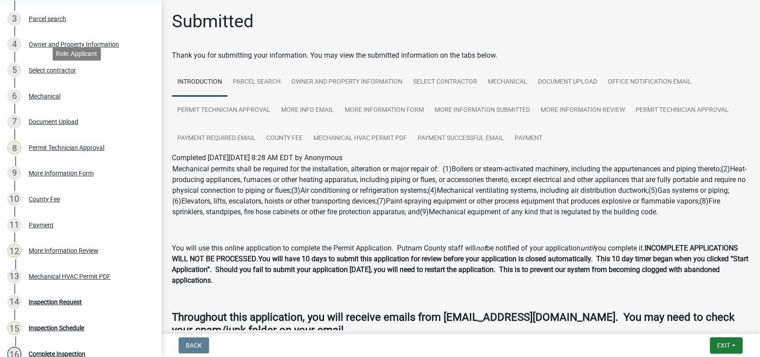
scroll to position [216, 0]
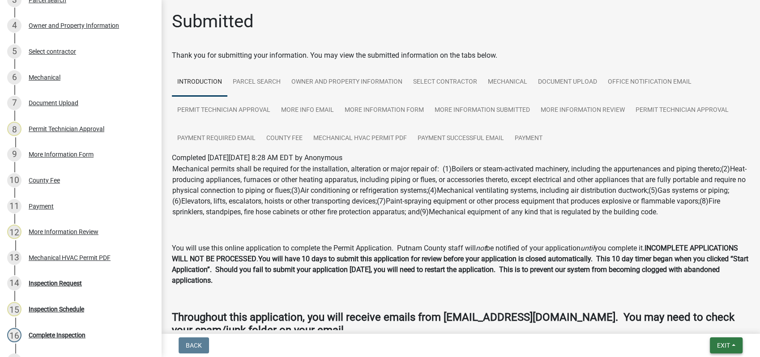
click at [716, 353] on button "Exit" at bounding box center [726, 346] width 33 height 16
click at [714, 329] on button "Save & Exit" at bounding box center [707, 322] width 72 height 21
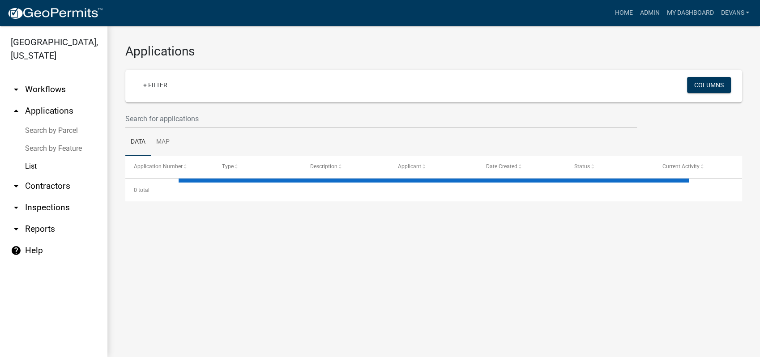
select select "1: 25"
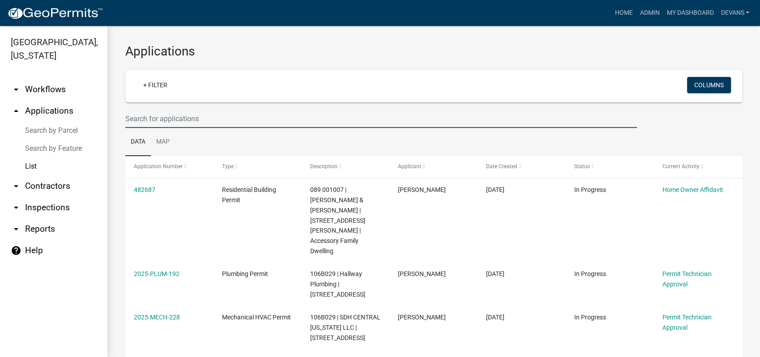
click at [174, 120] on input "text" at bounding box center [381, 119] width 512 height 18
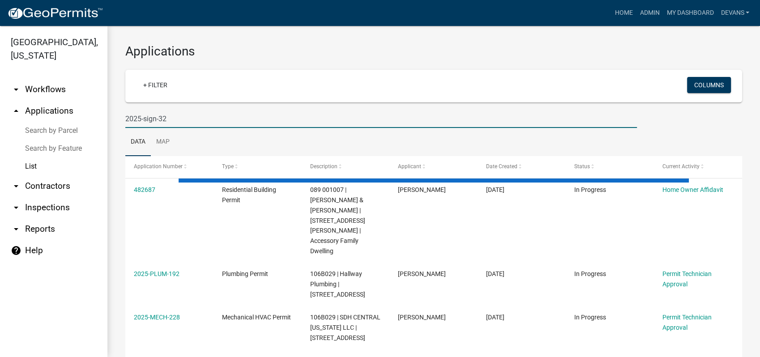
type input "2025-sign-32"
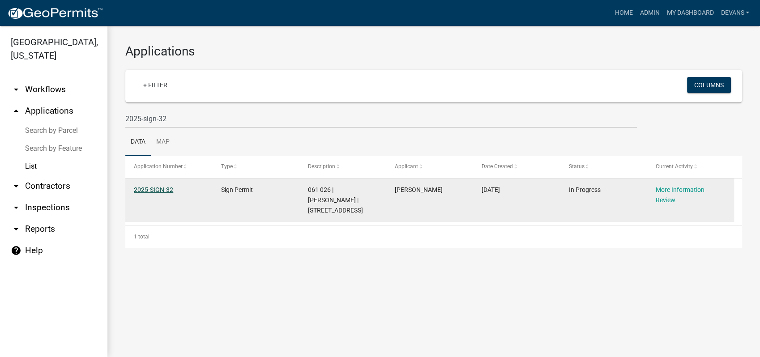
click at [141, 187] on link "2025-SIGN-32" at bounding box center [153, 189] width 39 height 7
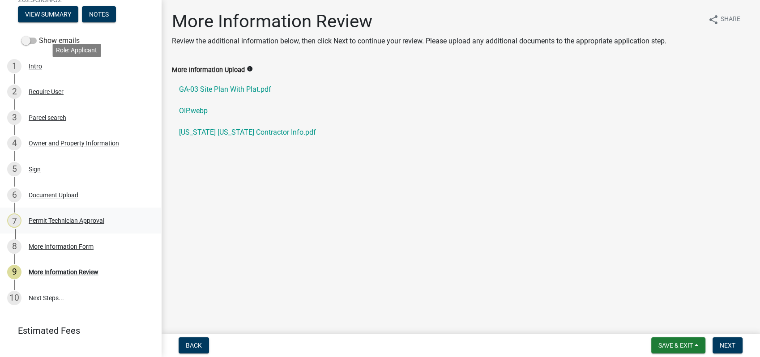
scroll to position [115, 0]
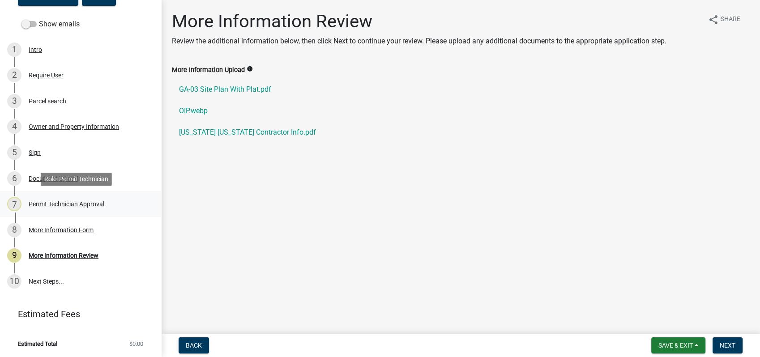
click at [56, 202] on div "Permit Technician Approval" at bounding box center [67, 204] width 76 height 6
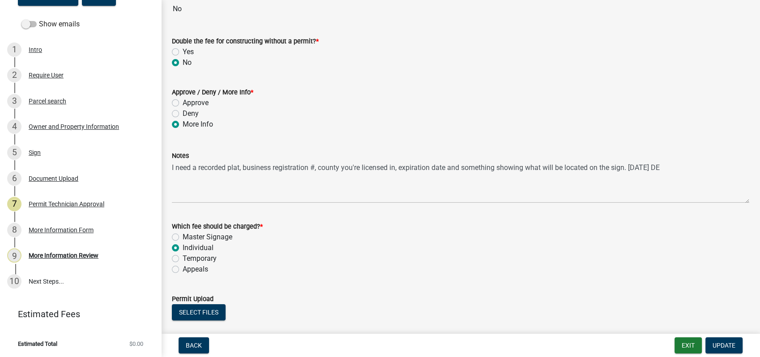
scroll to position [149, 0]
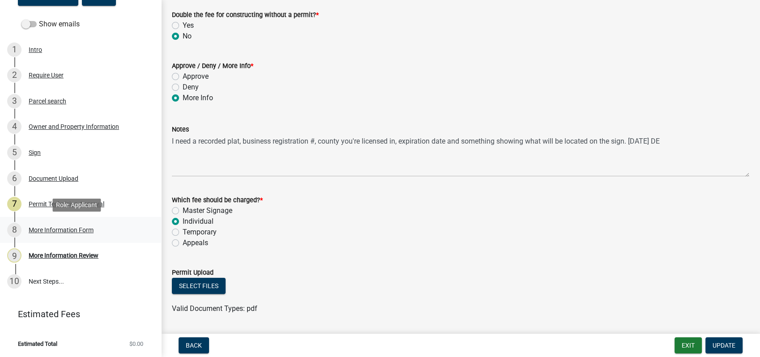
click at [60, 229] on div "More Information Form" at bounding box center [61, 230] width 65 height 6
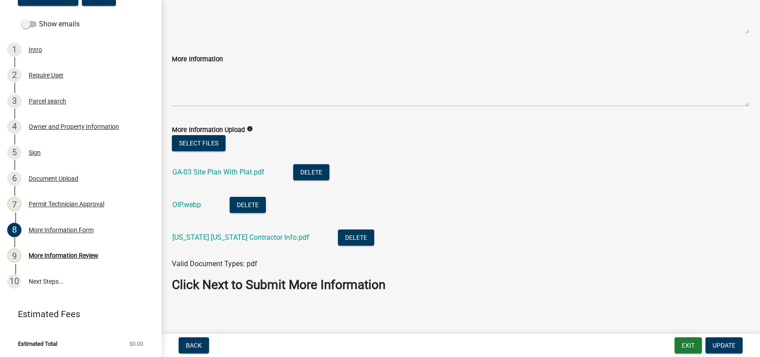
scroll to position [104, 0]
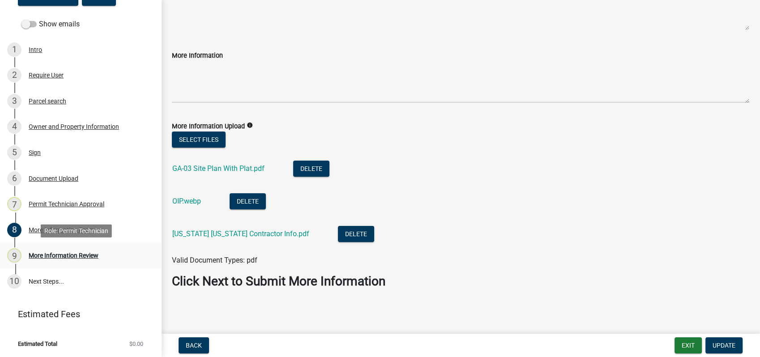
click at [46, 253] on div "More Information Review" at bounding box center [64, 256] width 70 height 6
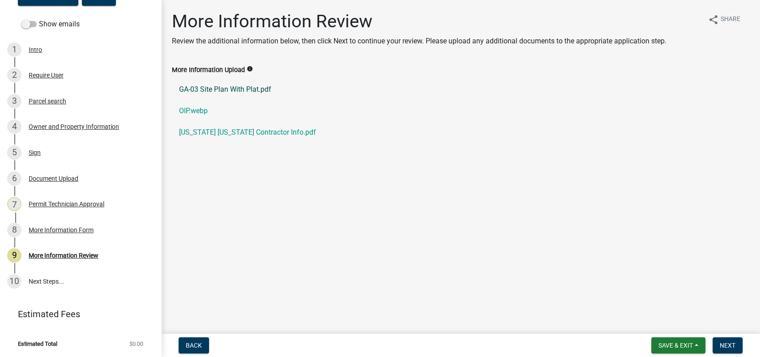
click at [225, 91] on link "GA-03 Site Plan With Plat.pdf" at bounding box center [461, 89] width 578 height 21
click at [193, 105] on link "OIP.webp" at bounding box center [461, 110] width 578 height 21
click at [218, 132] on link "Florida Georgia Contractor Info.pdf" at bounding box center [461, 132] width 578 height 21
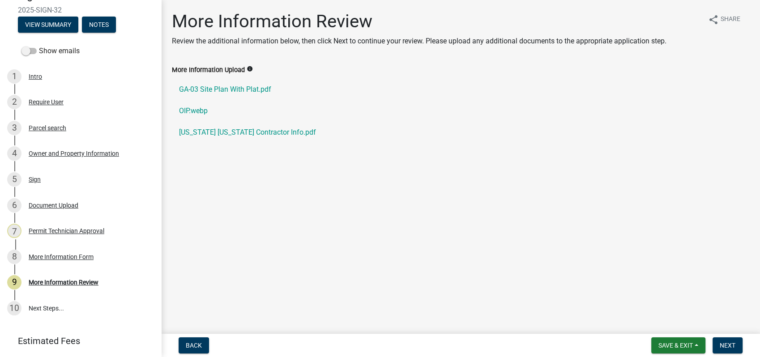
scroll to position [64, 0]
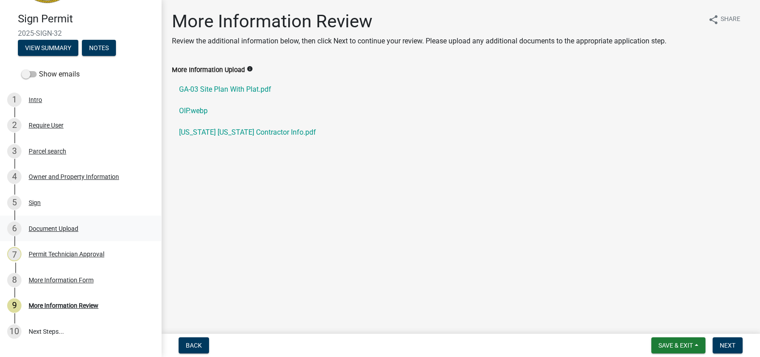
click at [53, 232] on div "6 Document Upload" at bounding box center [77, 229] width 140 height 14
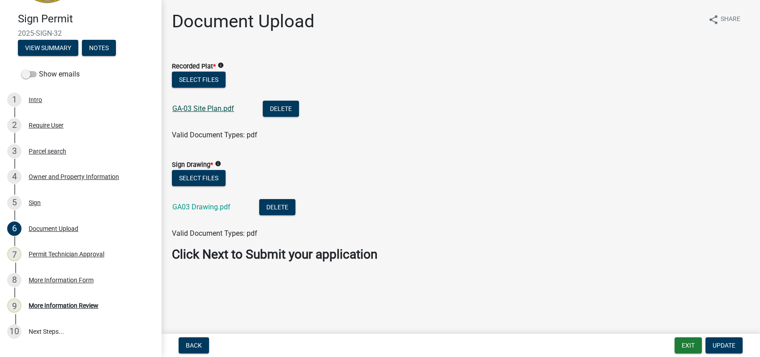
click at [199, 106] on link "GA-03 Site Plan.pdf" at bounding box center [203, 108] width 62 height 9
click at [189, 80] on button "Select files" at bounding box center [199, 80] width 54 height 16
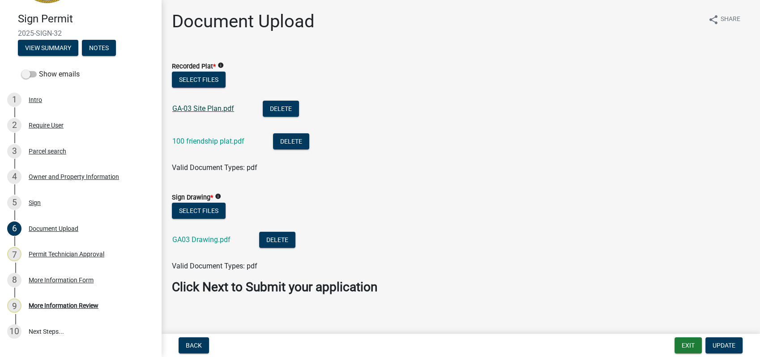
click at [219, 108] on link "GA-03 Site Plan.pdf" at bounding box center [203, 108] width 62 height 9
click at [286, 106] on button "Delete" at bounding box center [281, 109] width 36 height 16
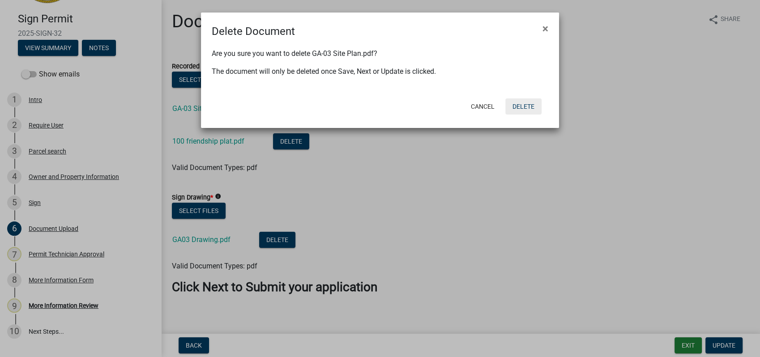
click at [526, 107] on button "Delete" at bounding box center [524, 107] width 36 height 16
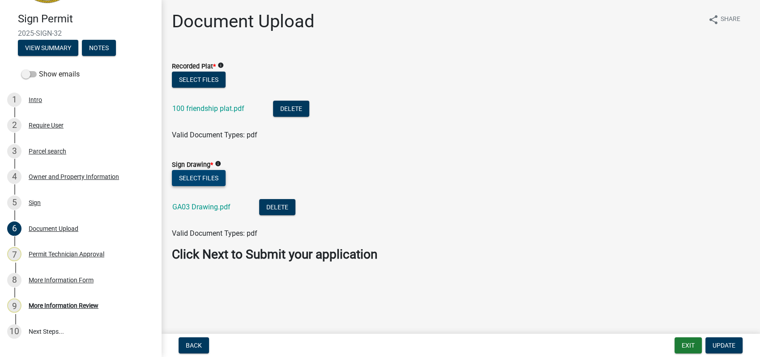
click at [201, 177] on button "Select files" at bounding box center [199, 178] width 54 height 16
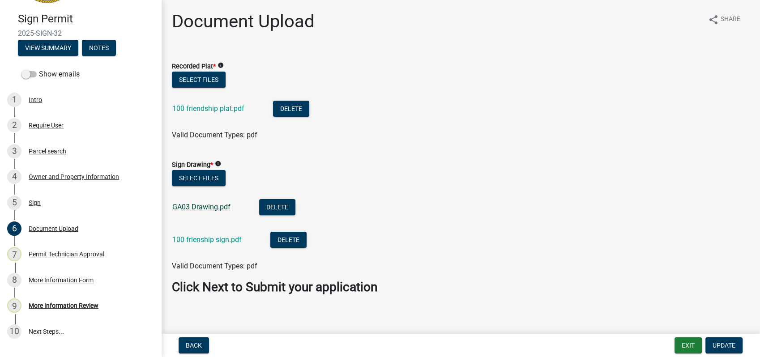
click at [198, 206] on link "GA03 Drawing.pdf" at bounding box center [201, 207] width 58 height 9
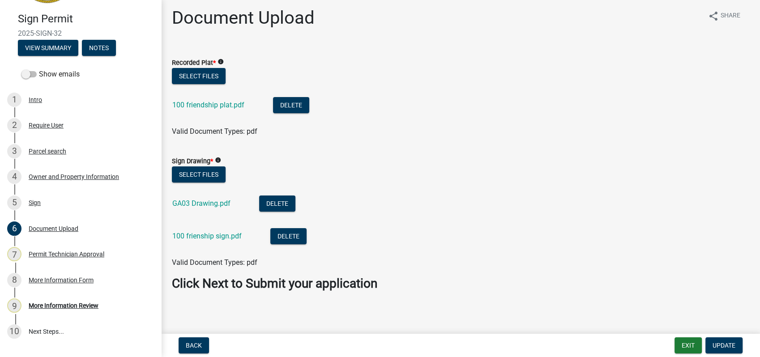
scroll to position [6, 0]
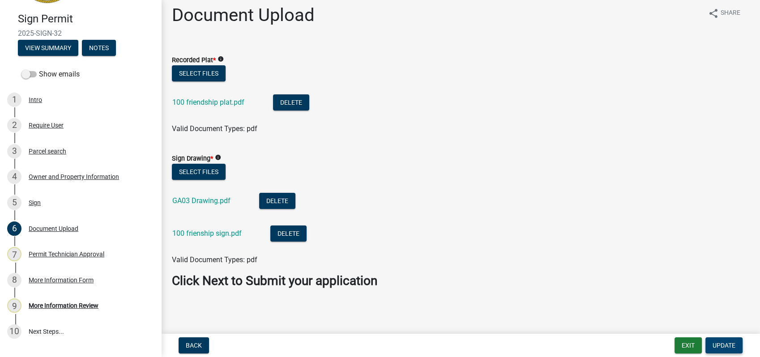
click at [718, 347] on span "Update" at bounding box center [724, 345] width 23 height 7
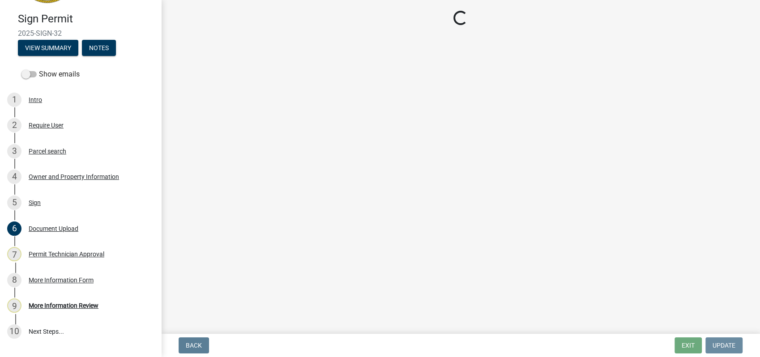
scroll to position [0, 0]
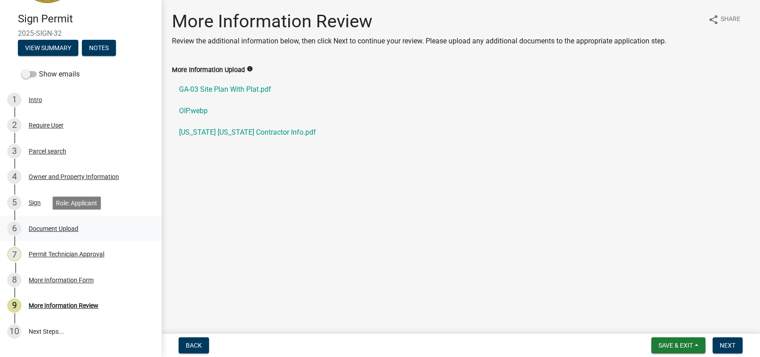
click at [49, 226] on div "Document Upload" at bounding box center [54, 229] width 50 height 6
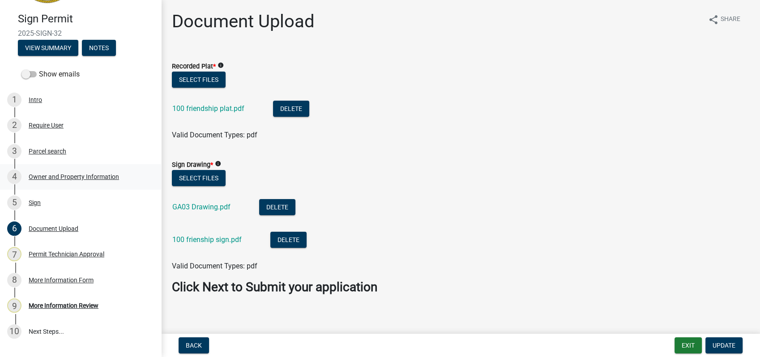
click at [73, 174] on div "Owner and Property Information" at bounding box center [74, 177] width 90 height 6
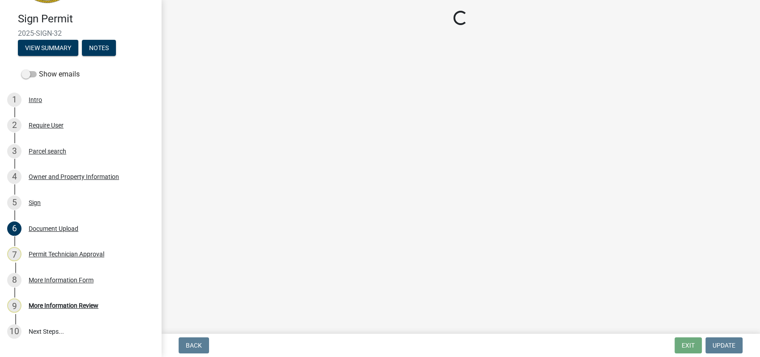
select select "f4eb9ee2-6b8f-4da7-b592-2250adcfd97c"
select select "83394b22-4a11-496c-8e5c-75ade2e72faf"
select select "295c155f-de53-4b68-9fdd-08c8883e9b6f"
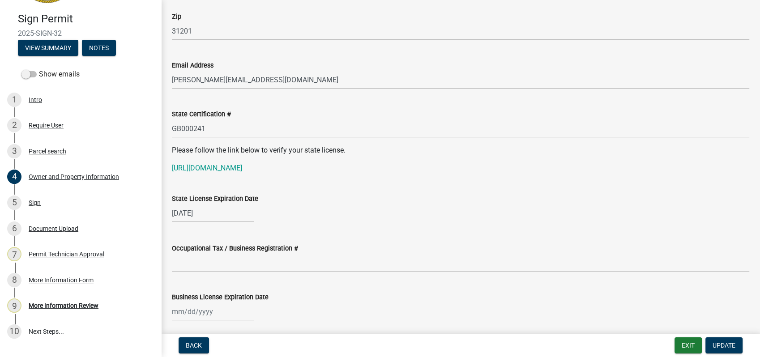
scroll to position [1194, 0]
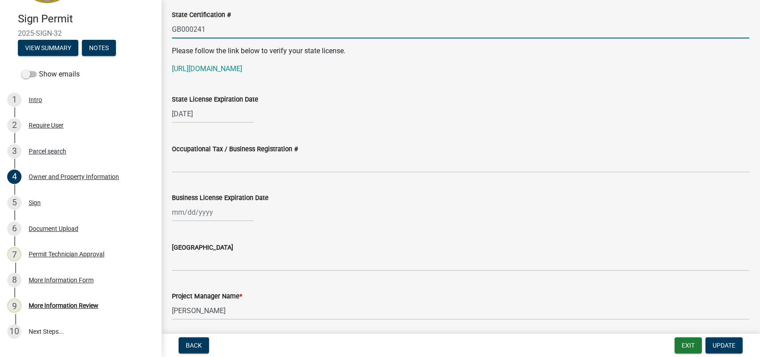
drag, startPoint x: 206, startPoint y: 26, endPoint x: 166, endPoint y: 28, distance: 40.3
click at [166, 28] on div "State Certification # GB000241" at bounding box center [460, 18] width 591 height 42
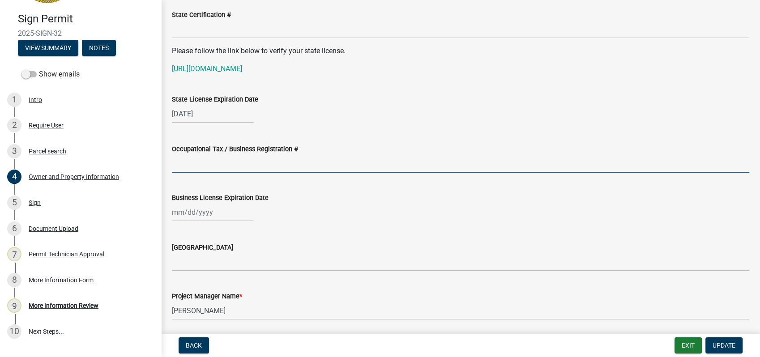
click at [195, 165] on input "Occupational Tax / Business Registration #" at bounding box center [461, 163] width 578 height 18
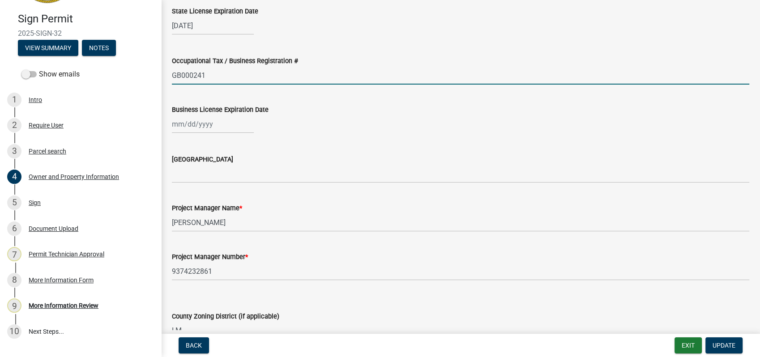
scroll to position [1293, 0]
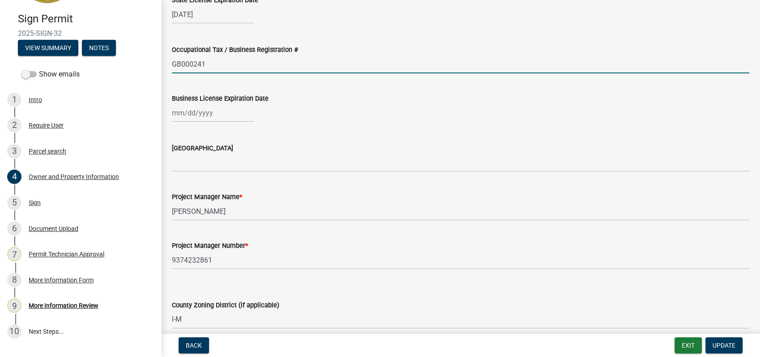
type input "GB000241"
select select "9"
select select "2025"
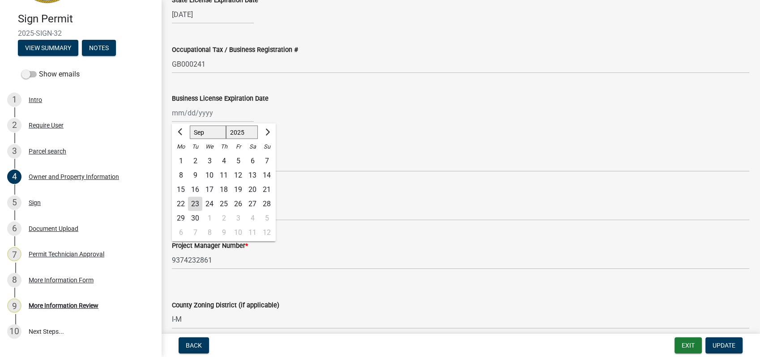
click at [190, 112] on input "Business License Expiration Date" at bounding box center [213, 113] width 82 height 18
click at [208, 133] on select "Jan Feb Mar Apr May Jun Jul Aug Sep Oct Nov Dec" at bounding box center [208, 131] width 36 height 13
click at [264, 129] on span "Next month" at bounding box center [266, 132] width 7 height 7
click at [269, 129] on button "Next month" at bounding box center [266, 132] width 11 height 14
select select "11"
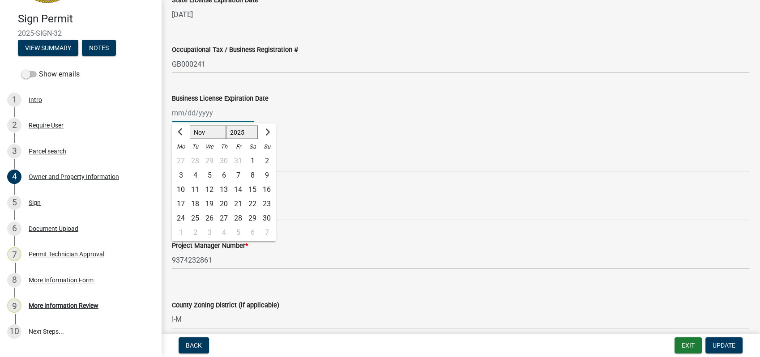
click at [245, 128] on select "1525 1526 1527 1528 1529 1530 1531 1532 1533 1534 1535 1536 1537 1538 1539 1540…" at bounding box center [242, 131] width 32 height 13
select select "2026"
click at [226, 125] on select "1525 1526 1527 1528 1529 1530 1531 1532 1533 1534 1535 1536 1537 1538 1539 1540…" at bounding box center [242, 131] width 32 height 13
click at [206, 132] on select "Jan Feb Mar Apr May Jun Jul Aug Sep Oct Nov Dec" at bounding box center [208, 131] width 36 height 13
select select "3"
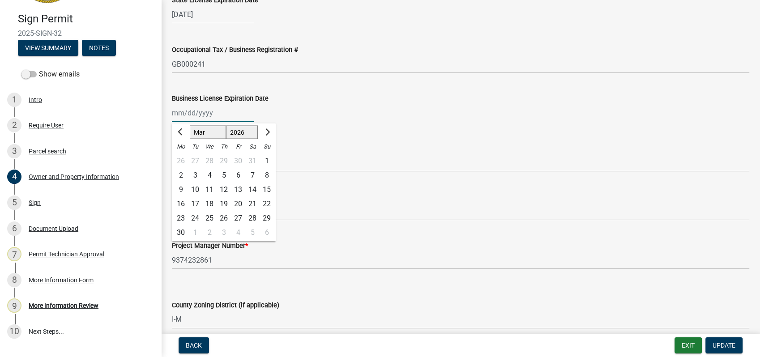
click at [190, 125] on select "Jan Feb Mar Apr May Jun Jul Aug Sep Oct Nov Dec" at bounding box center [208, 131] width 36 height 13
click at [197, 232] on div "31" at bounding box center [195, 232] width 14 height 14
type input "03/31/2026"
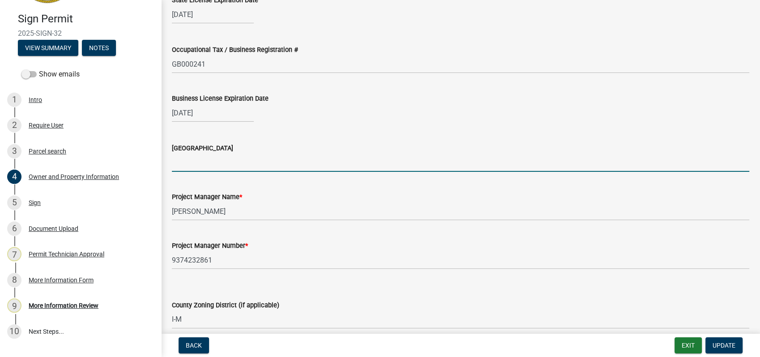
click at [225, 163] on input "[GEOGRAPHIC_DATA]" at bounding box center [461, 163] width 578 height 18
type input "Macon-Bibb"
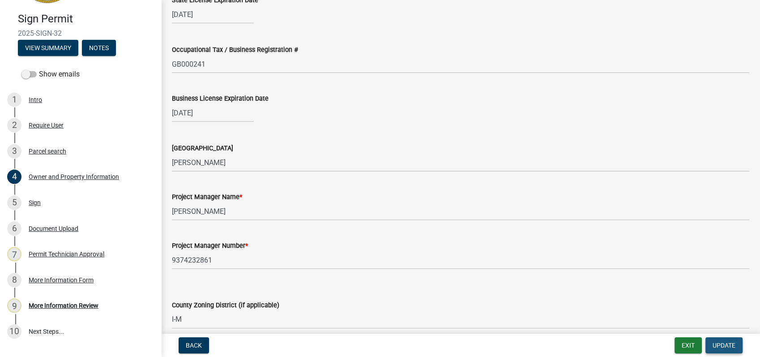
click at [722, 346] on span "Update" at bounding box center [724, 345] width 23 height 7
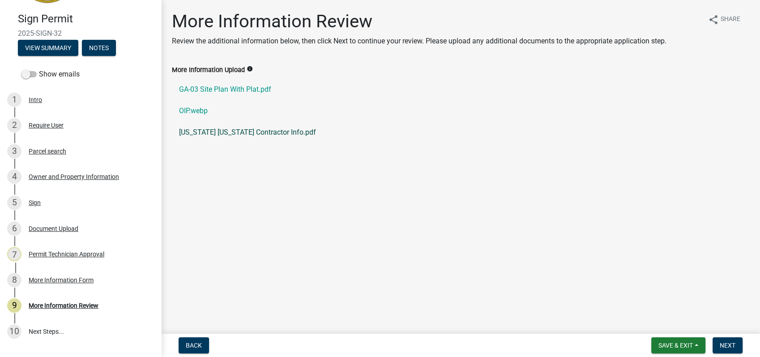
click at [204, 132] on link "Florida Georgia Contractor Info.pdf" at bounding box center [461, 132] width 578 height 21
click at [65, 304] on div "More Information Review" at bounding box center [64, 306] width 70 height 6
click at [727, 348] on span "Next" at bounding box center [728, 345] width 16 height 7
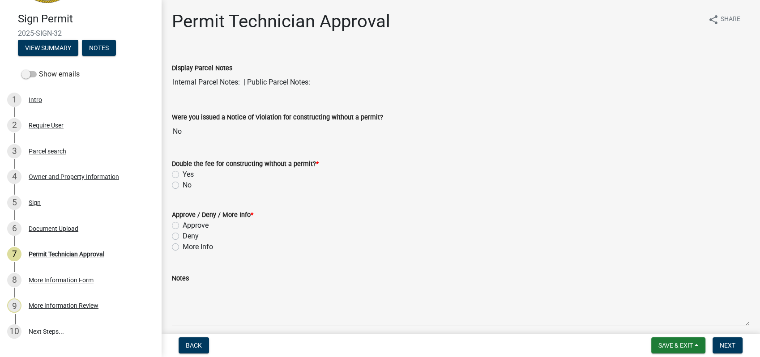
click at [183, 184] on label "No" at bounding box center [187, 185] width 9 height 11
click at [183, 184] on input "No" at bounding box center [186, 183] width 6 height 6
radio input "true"
click at [179, 222] on div "Approve" at bounding box center [461, 225] width 578 height 11
click at [183, 226] on label "Approve" at bounding box center [196, 225] width 26 height 11
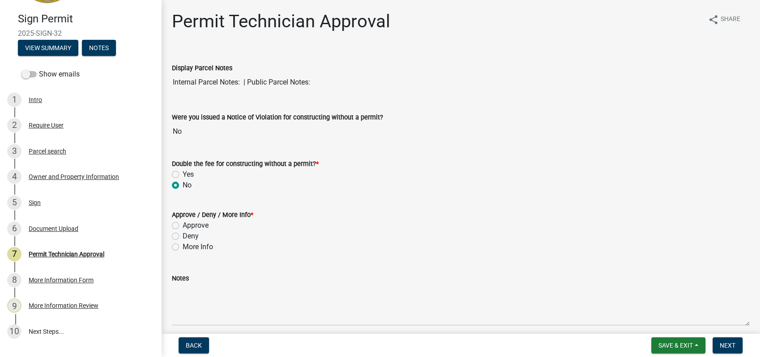
click at [183, 226] on input "Approve" at bounding box center [186, 223] width 6 height 6
radio input "true"
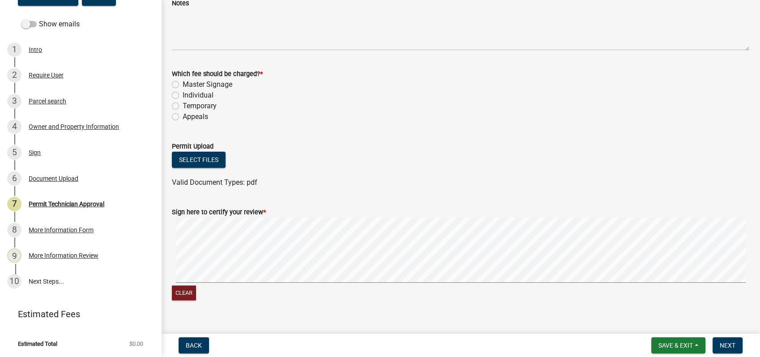
scroll to position [290, 0]
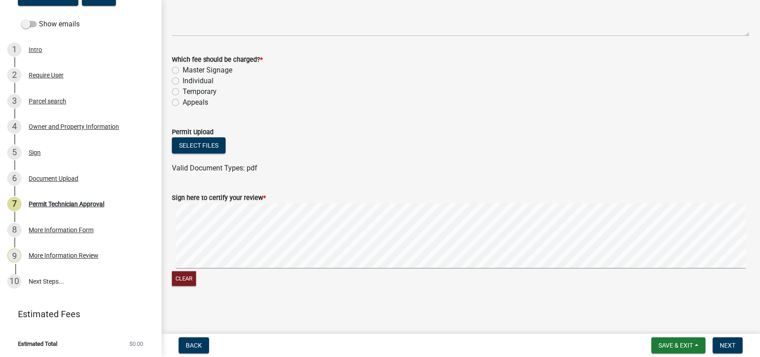
click at [183, 80] on label "Individual" at bounding box center [198, 81] width 31 height 11
click at [183, 80] on input "Individual" at bounding box center [186, 79] width 6 height 6
radio input "true"
click at [176, 280] on button "Clear" at bounding box center [184, 278] width 24 height 15
click at [182, 272] on button "Clear" at bounding box center [184, 278] width 24 height 15
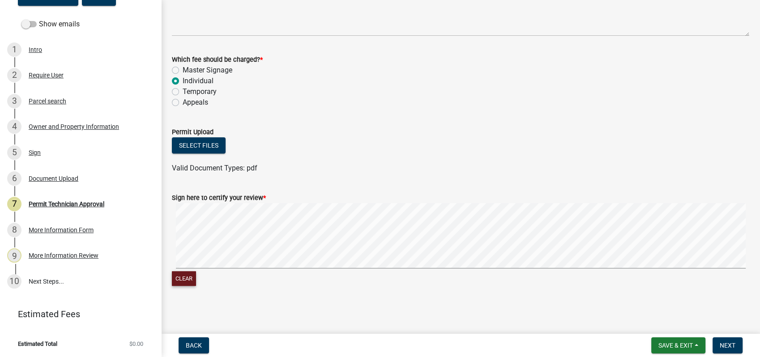
click at [185, 280] on button "Clear" at bounding box center [184, 278] width 24 height 15
click at [725, 344] on span "Next" at bounding box center [728, 345] width 16 height 7
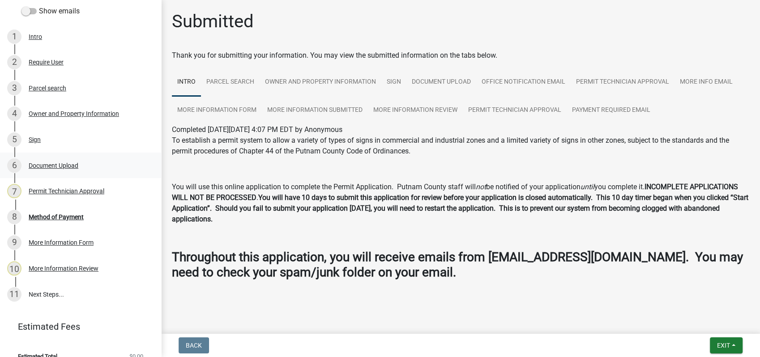
scroll to position [140, 0]
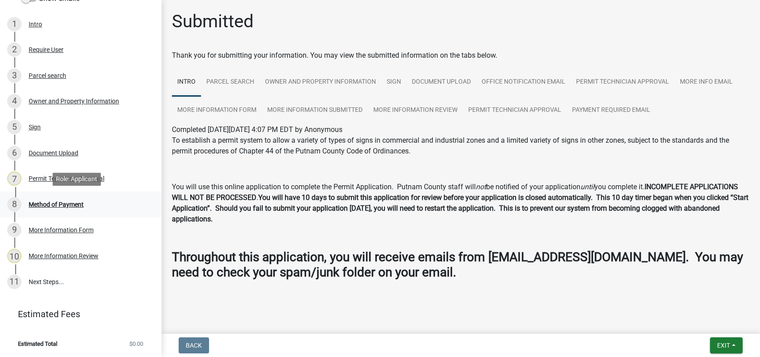
click at [39, 199] on div "8 Method of Payment" at bounding box center [77, 204] width 140 height 14
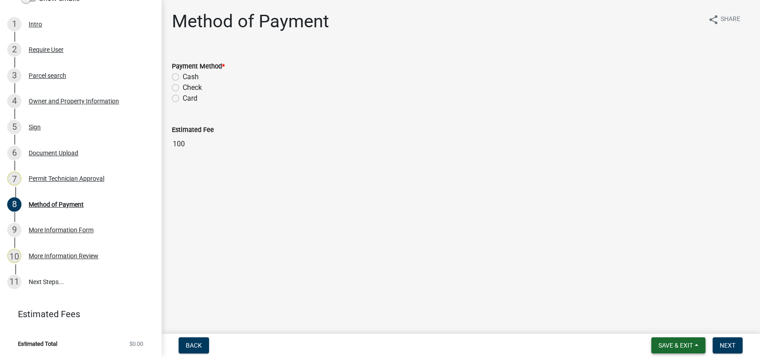
click at [680, 342] on span "Save & Exit" at bounding box center [676, 345] width 34 height 7
click at [679, 347] on span "Save & Exit" at bounding box center [676, 345] width 34 height 7
click at [673, 344] on span "Save & Exit" at bounding box center [676, 345] width 34 height 7
click at [671, 322] on button "Save & Exit" at bounding box center [670, 322] width 72 height 21
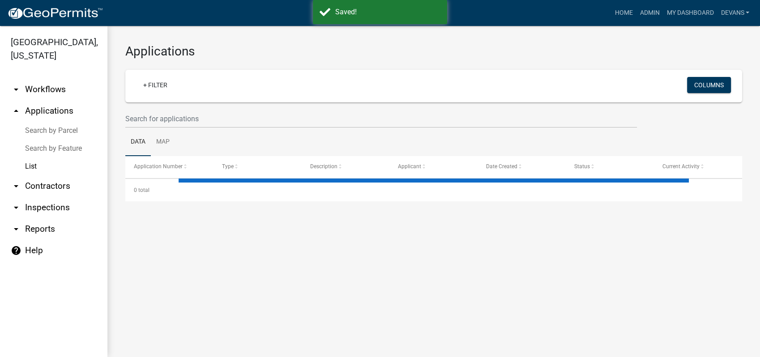
select select "1: 25"
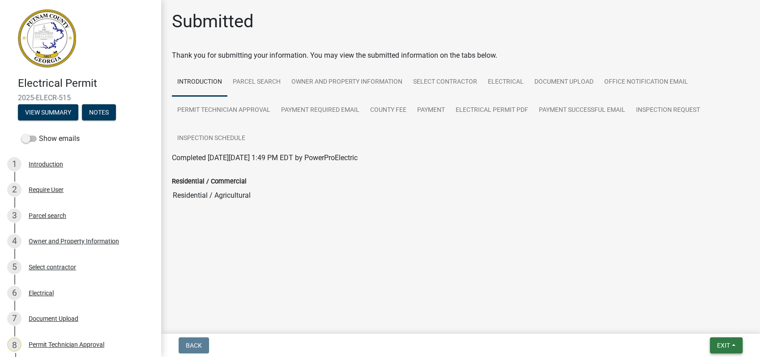
click at [731, 347] on button "Exit" at bounding box center [726, 346] width 33 height 16
click at [706, 321] on button "Save & Exit" at bounding box center [707, 322] width 72 height 21
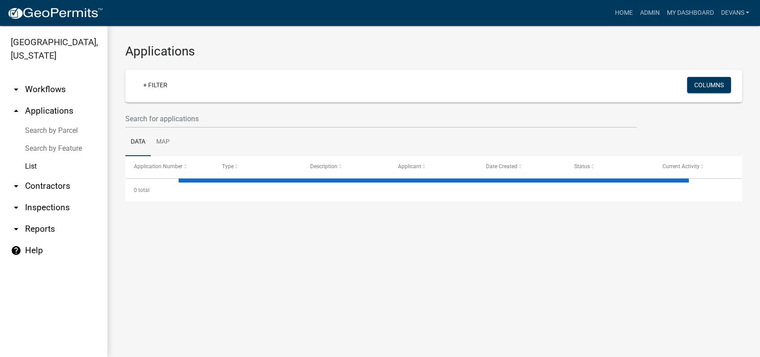
select select "1: 25"
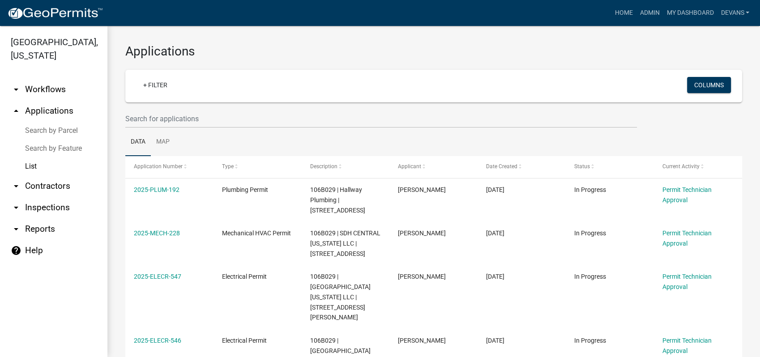
click at [41, 110] on link "arrow_drop_up Applications" at bounding box center [53, 110] width 107 height 21
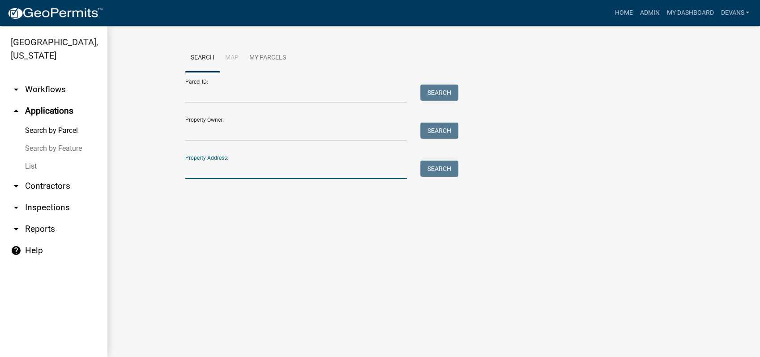
click at [235, 176] on input "Property Address:" at bounding box center [296, 170] width 222 height 18
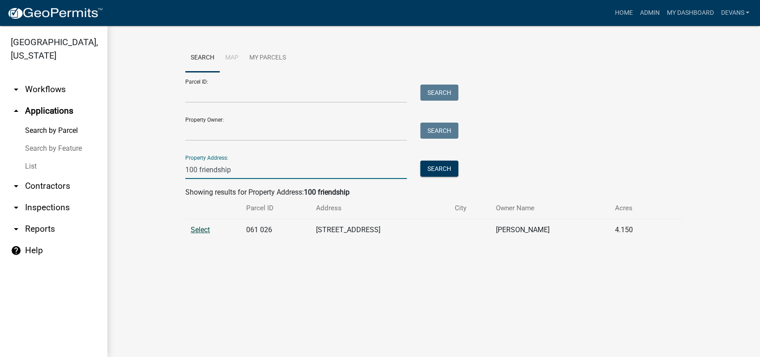
type input "100 friendship"
click at [204, 228] on span "Select" at bounding box center [200, 230] width 19 height 9
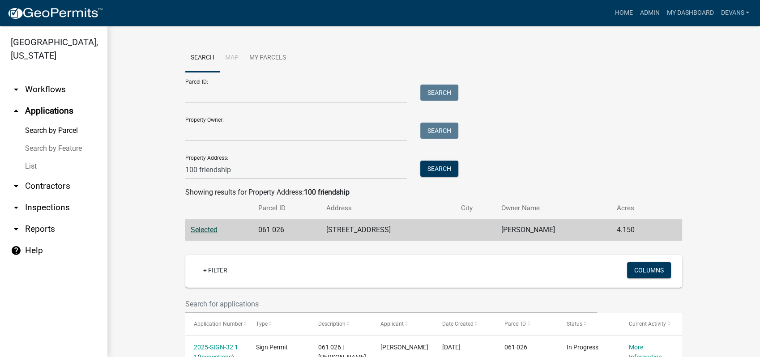
scroll to position [129, 0]
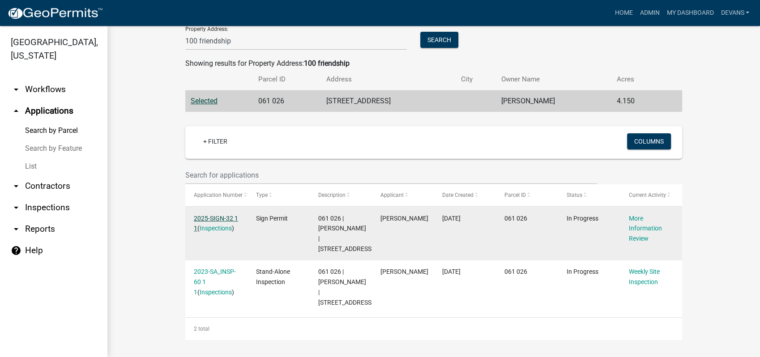
click at [222, 215] on link "2025-SIGN-32 1 1" at bounding box center [216, 223] width 44 height 17
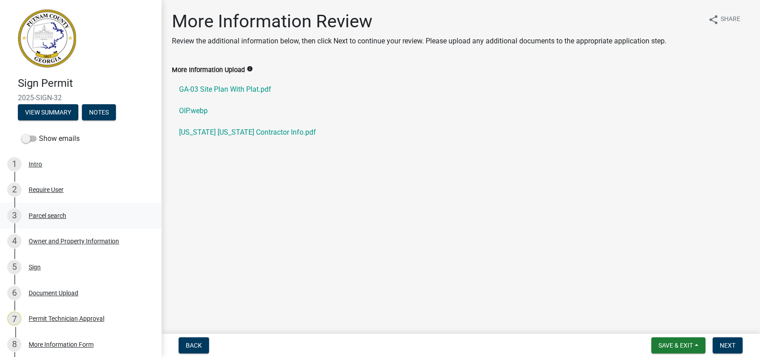
click at [43, 217] on div "Parcel search" at bounding box center [48, 216] width 38 height 6
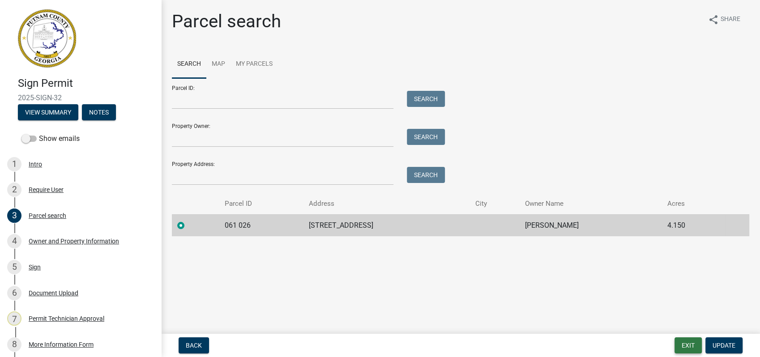
click at [681, 345] on button "Exit" at bounding box center [688, 346] width 27 height 16
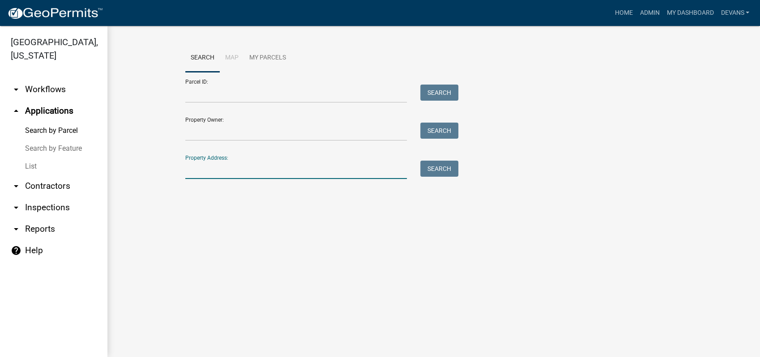
click at [219, 173] on input "Property Address:" at bounding box center [296, 170] width 222 height 18
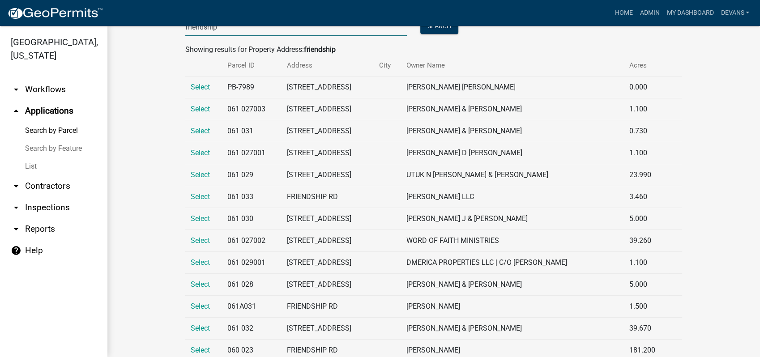
scroll to position [149, 0]
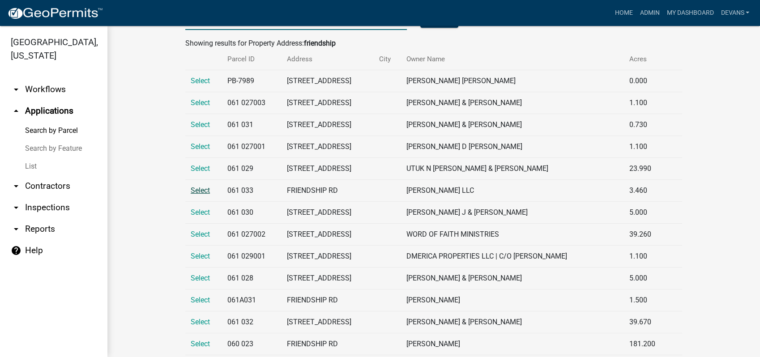
type input "friendship"
click at [197, 191] on span "Select" at bounding box center [200, 190] width 19 height 9
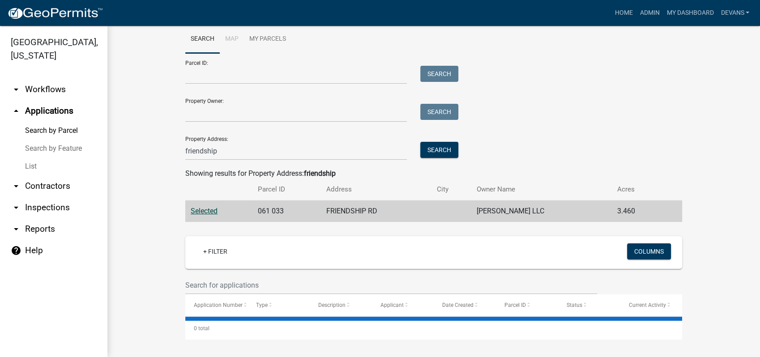
scroll to position [41, 0]
